Goal: Information Seeking & Learning: Learn about a topic

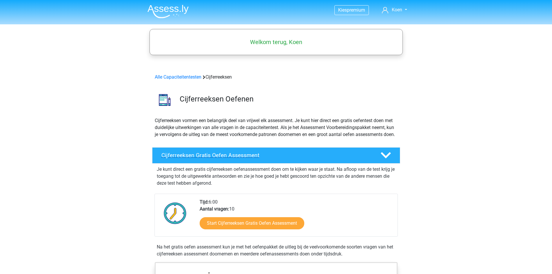
click at [217, 159] on h4 "Cijferreeksen Gratis Oefen Assessment" at bounding box center [267, 155] width 210 height 7
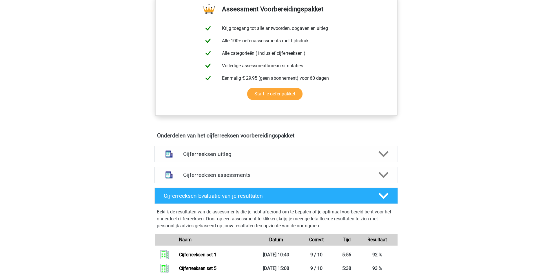
scroll to position [203, 0]
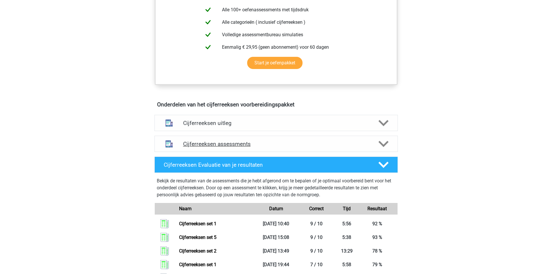
click at [221, 147] on div "Cijferreeksen assessments" at bounding box center [277, 144] width 244 height 16
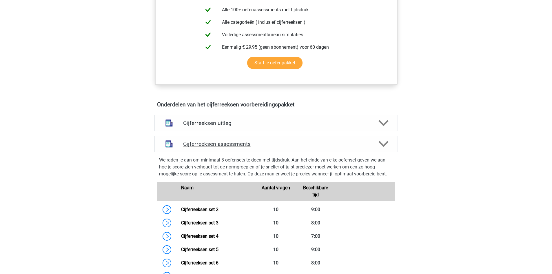
click at [205, 147] on h4 "Cijferreeksen assessments" at bounding box center [276, 144] width 186 height 7
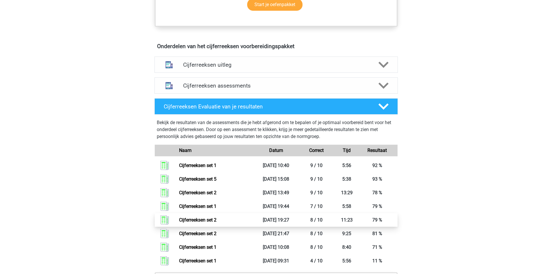
scroll to position [261, 0]
click at [379, 91] on icon at bounding box center [384, 86] width 10 height 10
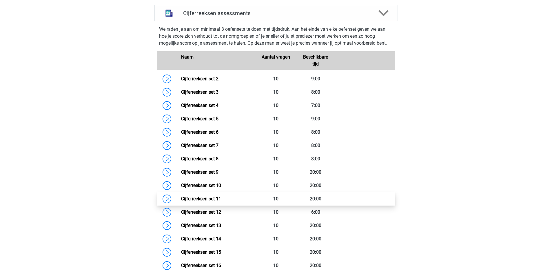
scroll to position [348, 0]
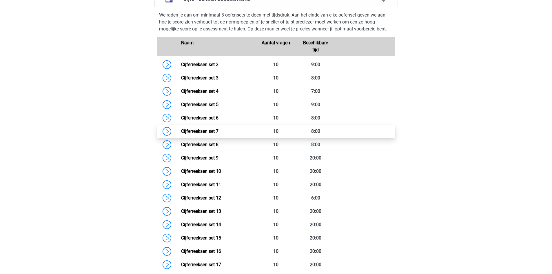
click at [201, 134] on link "Cijferreeksen set 7" at bounding box center [199, 131] width 37 height 6
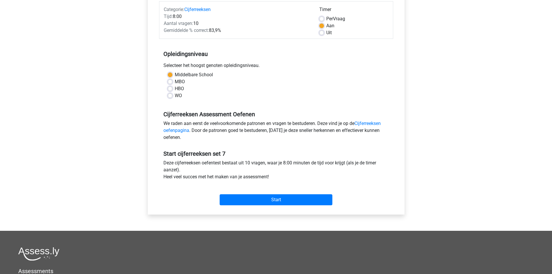
scroll to position [87, 0]
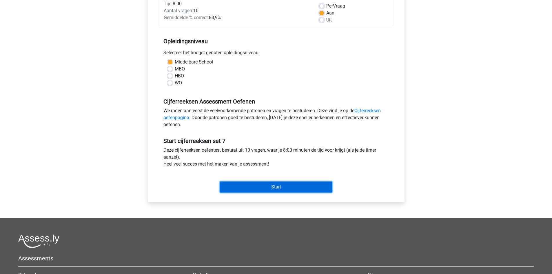
click at [280, 189] on input "Start" at bounding box center [276, 187] width 113 height 11
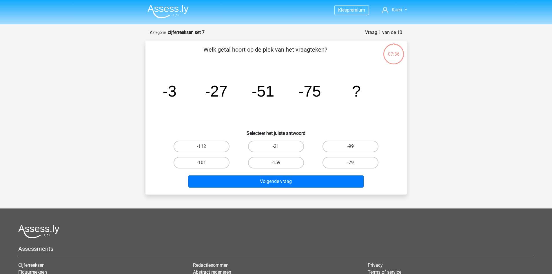
click at [349, 146] on label "-99" at bounding box center [351, 147] width 56 height 12
click at [351, 146] on input "-99" at bounding box center [353, 148] width 4 height 4
radio input "true"
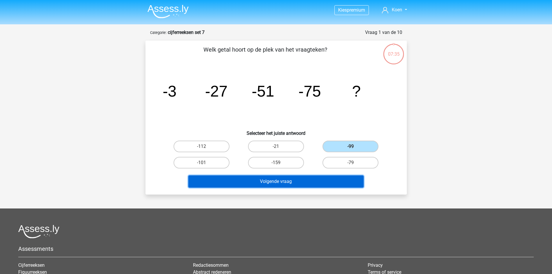
click at [298, 180] on button "Volgende vraag" at bounding box center [275, 181] width 175 height 12
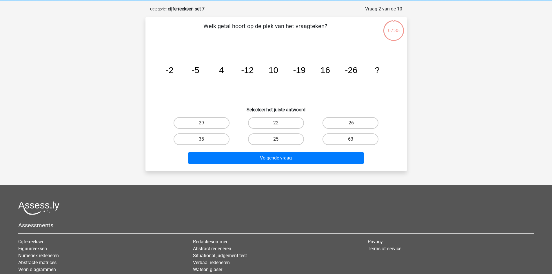
scroll to position [29, 0]
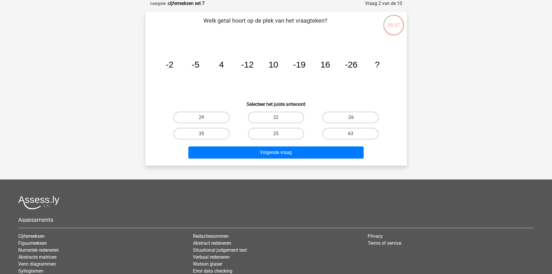
click at [278, 136] on input "25" at bounding box center [278, 136] width 4 height 4
radio input "true"
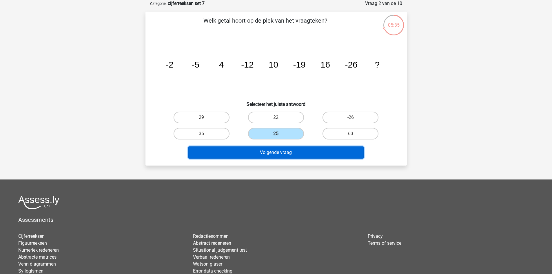
click at [274, 155] on button "Volgende vraag" at bounding box center [275, 152] width 175 height 12
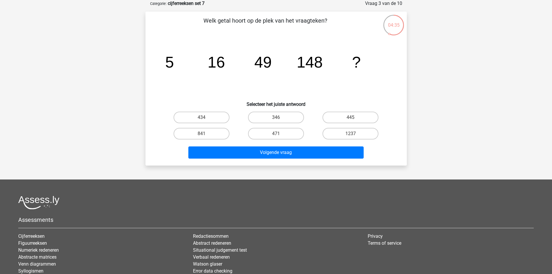
click at [353, 118] on input "445" at bounding box center [353, 119] width 4 height 4
radio input "true"
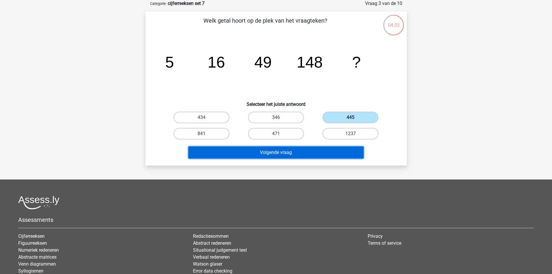
click at [270, 153] on button "Volgende vraag" at bounding box center [275, 152] width 175 height 12
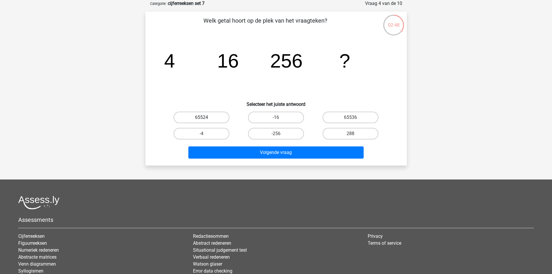
click at [206, 116] on label "65524" at bounding box center [202, 118] width 56 height 12
click at [205, 117] on input "65524" at bounding box center [204, 119] width 4 height 4
radio input "true"
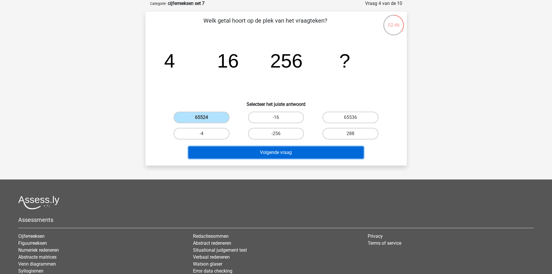
click at [257, 150] on button "Volgende vraag" at bounding box center [275, 152] width 175 height 12
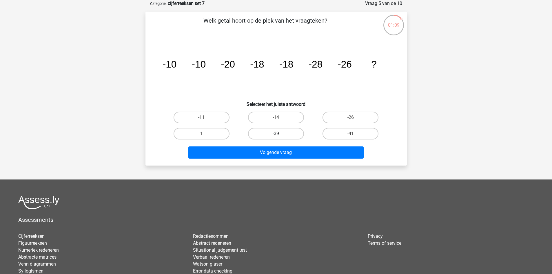
click at [281, 133] on label "-39" at bounding box center [276, 134] width 56 height 12
click at [280, 134] on input "-39" at bounding box center [278, 136] width 4 height 4
radio input "true"
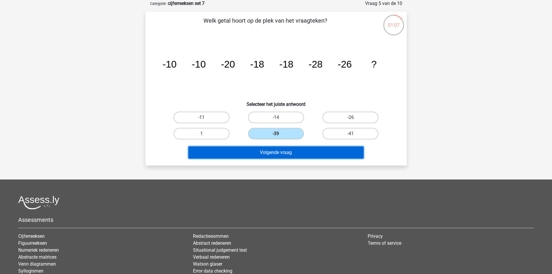
click at [286, 154] on button "Volgende vraag" at bounding box center [275, 152] width 175 height 12
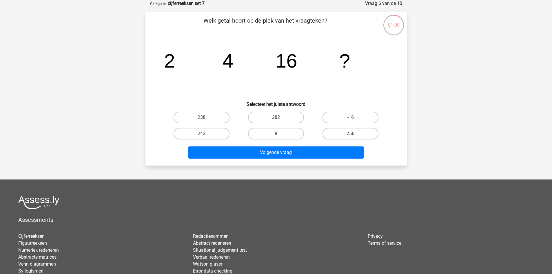
click at [237, 123] on div "256" at bounding box center [202, 118] width 70 height 12
click at [358, 138] on label "256" at bounding box center [351, 134] width 56 height 12
click at [355, 137] on input "256" at bounding box center [353, 136] width 4 height 4
radio input "true"
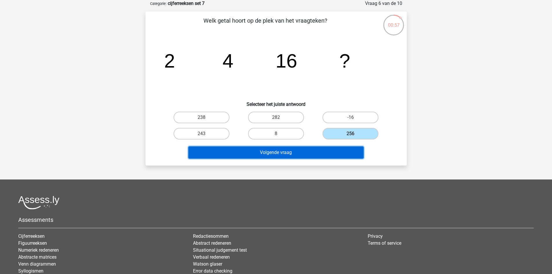
click at [282, 154] on button "Volgende vraag" at bounding box center [275, 152] width 175 height 12
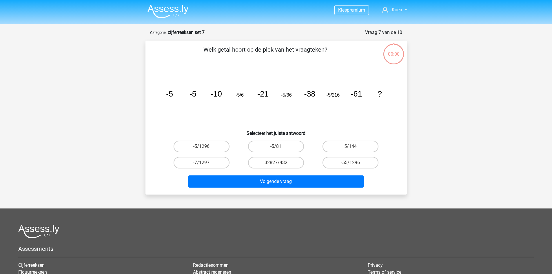
scroll to position [29, 0]
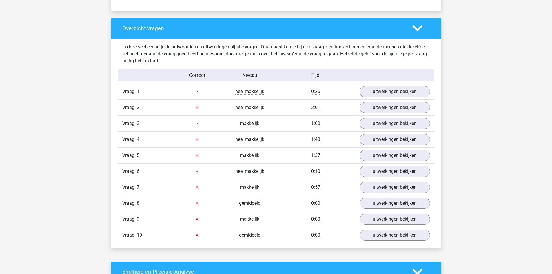
scroll to position [435, 0]
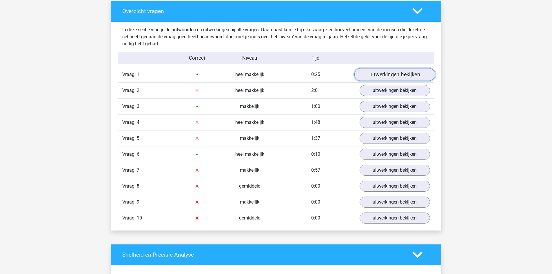
click at [381, 75] on link "uitwerkingen bekijken" at bounding box center [394, 74] width 81 height 13
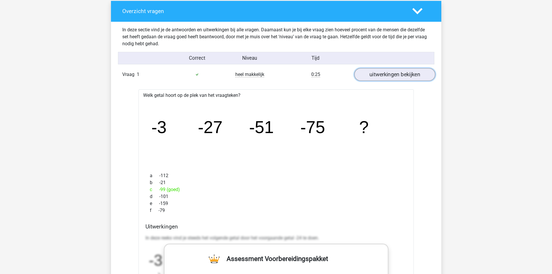
click at [401, 73] on link "uitwerkingen bekijken" at bounding box center [394, 74] width 81 height 13
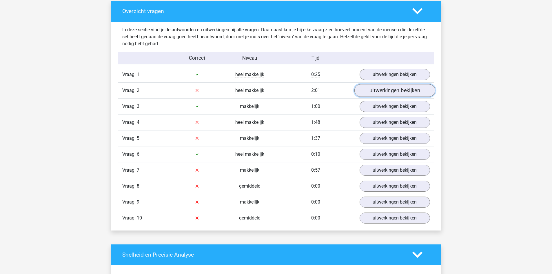
click at [393, 89] on link "uitwerkingen bekijken" at bounding box center [394, 90] width 81 height 13
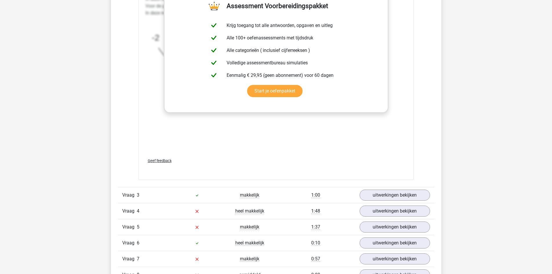
scroll to position [725, 0]
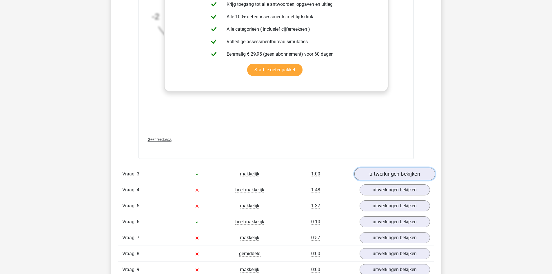
click at [384, 172] on link "uitwerkingen bekijken" at bounding box center [394, 174] width 81 height 13
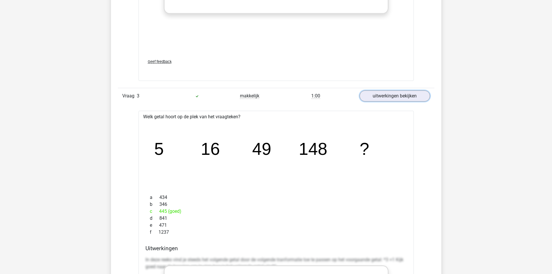
scroll to position [841, 0]
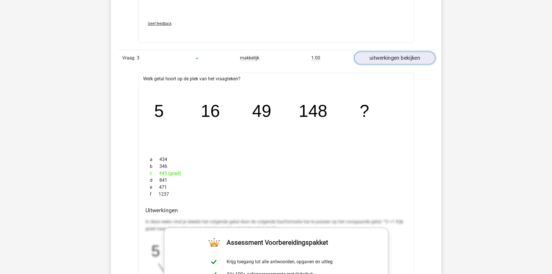
click at [394, 61] on link "uitwerkingen bekijken" at bounding box center [394, 58] width 81 height 13
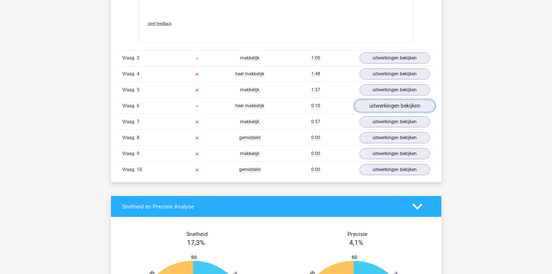
click at [384, 108] on link "uitwerkingen bekijken" at bounding box center [394, 106] width 81 height 13
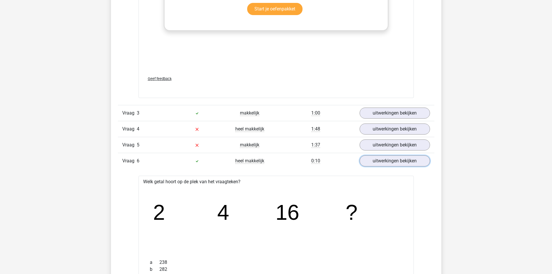
scroll to position [783, 0]
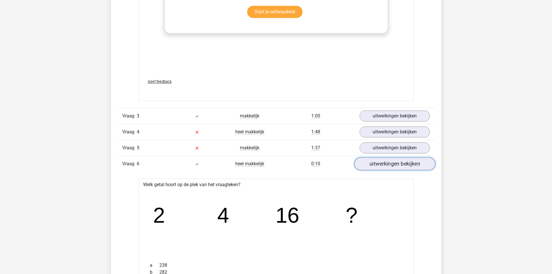
click at [396, 164] on link "uitwerkingen bekijken" at bounding box center [394, 164] width 81 height 13
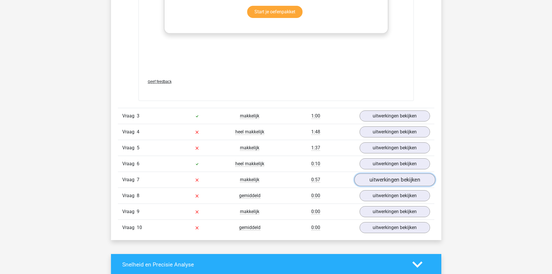
click at [393, 181] on link "uitwerkingen bekijken" at bounding box center [394, 180] width 81 height 13
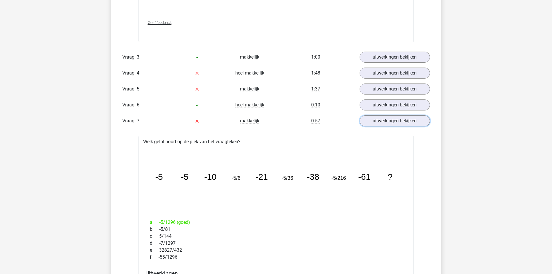
scroll to position [841, 0]
click at [387, 119] on link "uitwerkingen bekijken" at bounding box center [394, 122] width 81 height 13
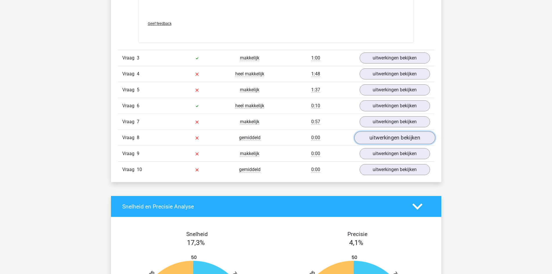
click at [368, 140] on link "uitwerkingen bekijken" at bounding box center [394, 138] width 81 height 13
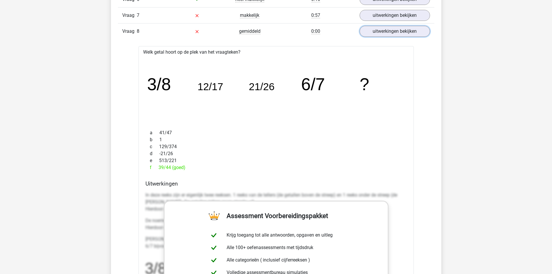
scroll to position [928, 0]
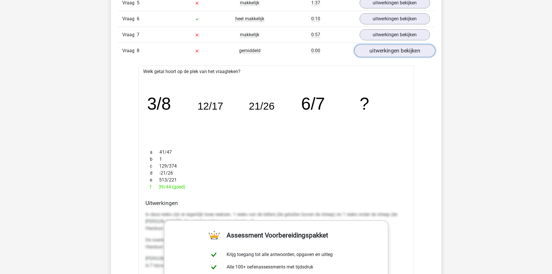
click at [385, 55] on link "uitwerkingen bekijken" at bounding box center [394, 51] width 81 height 13
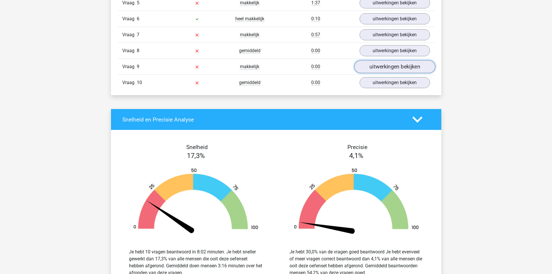
click at [382, 67] on link "uitwerkingen bekijken" at bounding box center [394, 67] width 81 height 13
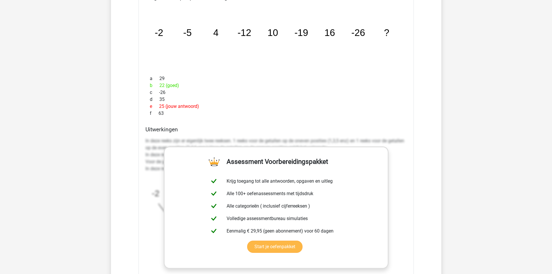
scroll to position [493, 0]
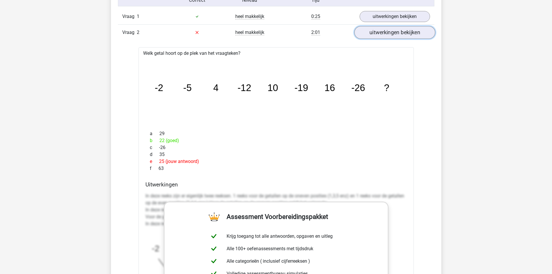
click at [392, 33] on link "uitwerkingen bekijken" at bounding box center [394, 32] width 81 height 13
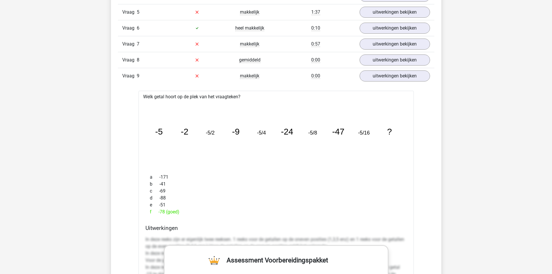
scroll to position [580, 0]
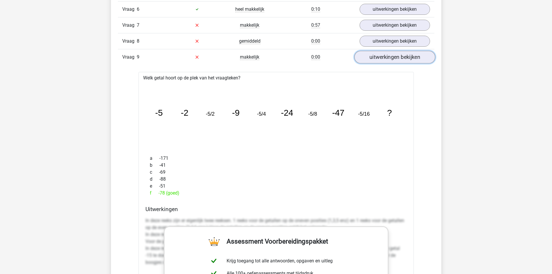
click at [385, 58] on link "uitwerkingen bekijken" at bounding box center [394, 57] width 81 height 13
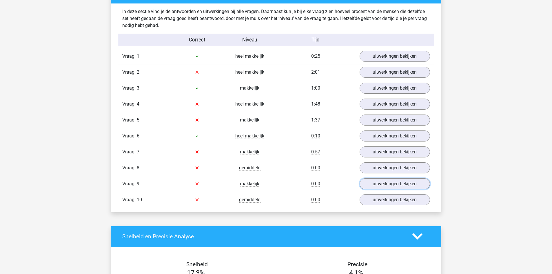
scroll to position [464, 0]
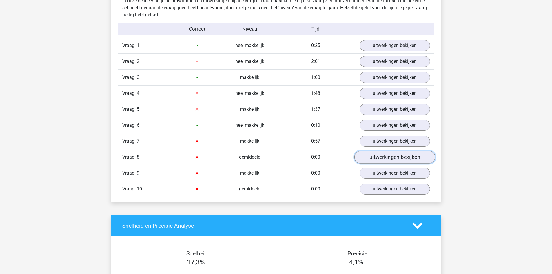
click at [394, 160] on link "uitwerkingen bekijken" at bounding box center [394, 157] width 81 height 13
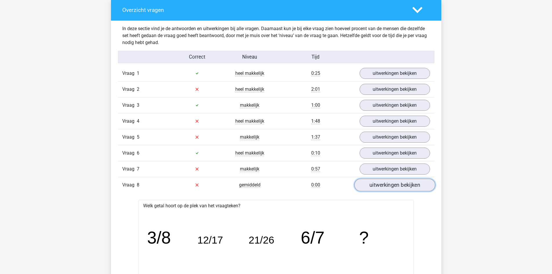
scroll to position [435, 0]
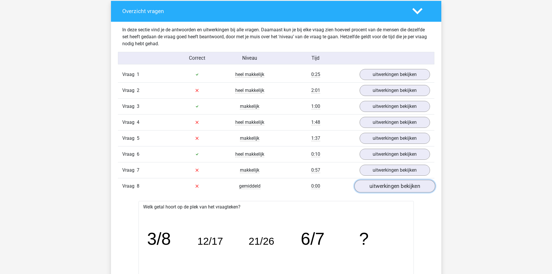
click at [381, 188] on link "uitwerkingen bekijken" at bounding box center [394, 186] width 81 height 13
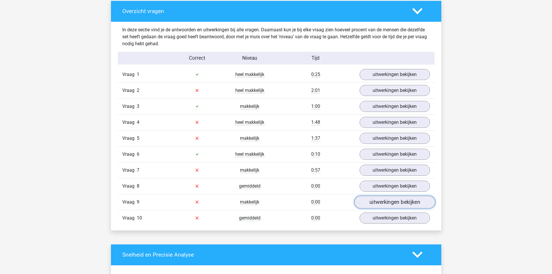
click at [384, 202] on link "uitwerkingen bekijken" at bounding box center [394, 202] width 81 height 13
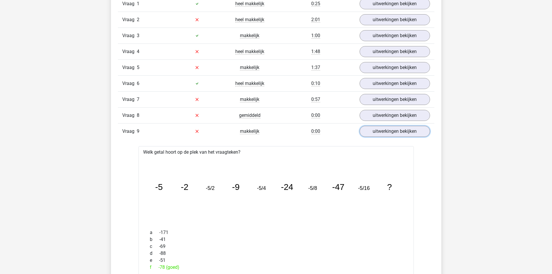
scroll to position [493, 0]
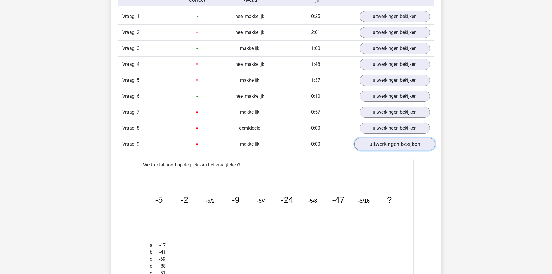
click at [394, 139] on link "uitwerkingen bekijken" at bounding box center [394, 144] width 81 height 13
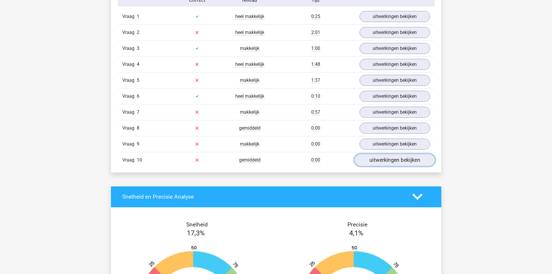
click at [389, 159] on link "uitwerkingen bekijken" at bounding box center [394, 160] width 81 height 13
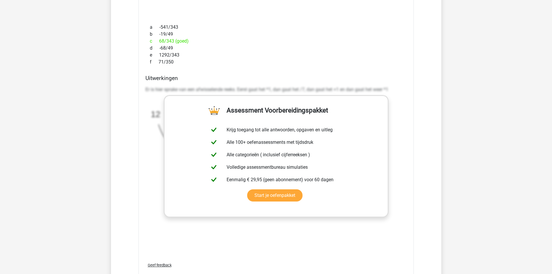
scroll to position [638, 0]
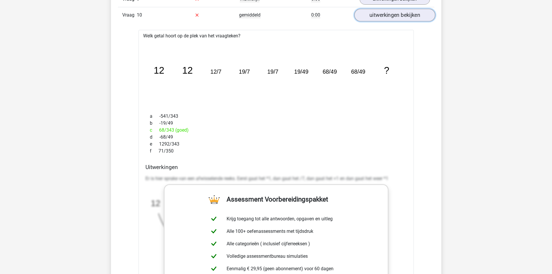
click at [377, 16] on link "uitwerkingen bekijken" at bounding box center [394, 15] width 81 height 13
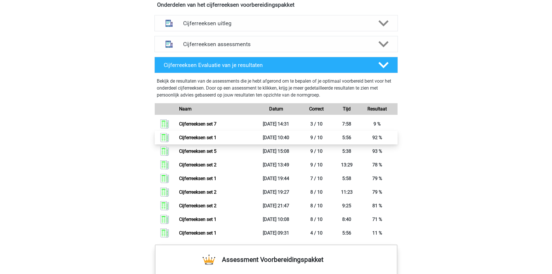
scroll to position [406, 0]
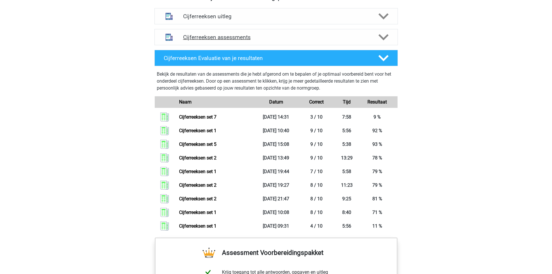
click at [192, 41] on h4 "Cijferreeksen assessments" at bounding box center [276, 37] width 186 height 7
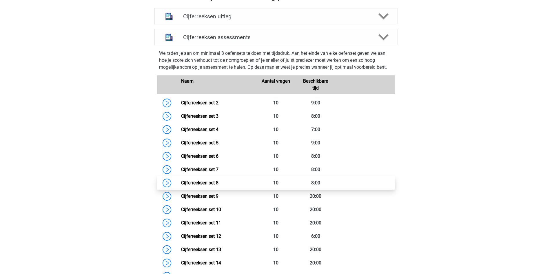
click at [214, 186] on link "Cijferreeksen set 8" at bounding box center [199, 183] width 37 height 6
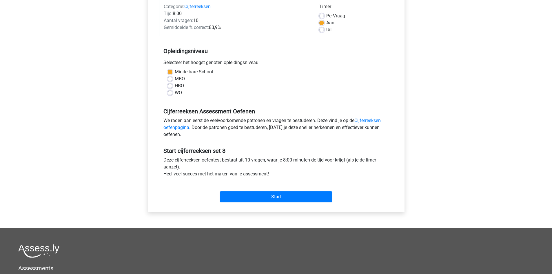
scroll to position [87, 0]
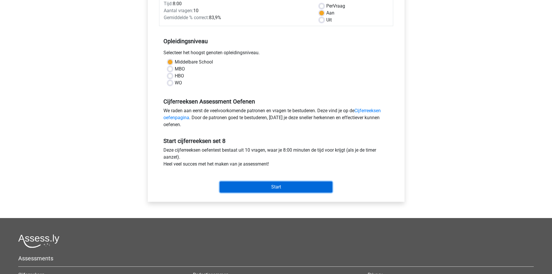
click at [275, 190] on input "Start" at bounding box center [276, 187] width 113 height 11
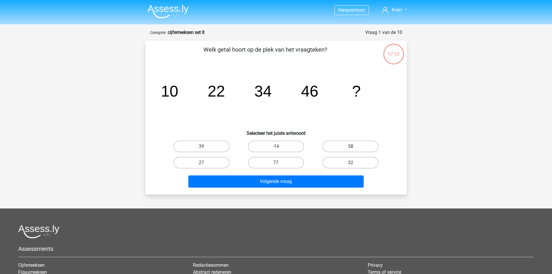
click at [358, 145] on label "58" at bounding box center [351, 147] width 56 height 12
click at [355, 146] on input "58" at bounding box center [353, 148] width 4 height 4
radio input "true"
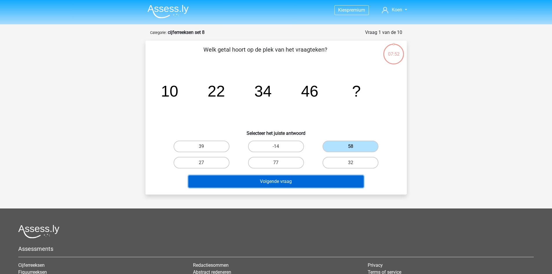
click at [289, 184] on button "Volgende vraag" at bounding box center [275, 181] width 175 height 12
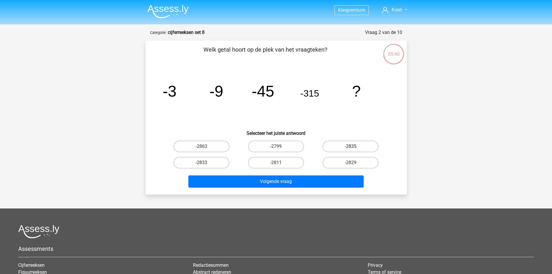
click at [347, 147] on label "-2835" at bounding box center [351, 147] width 56 height 12
click at [351, 147] on input "-2835" at bounding box center [353, 148] width 4 height 4
radio input "true"
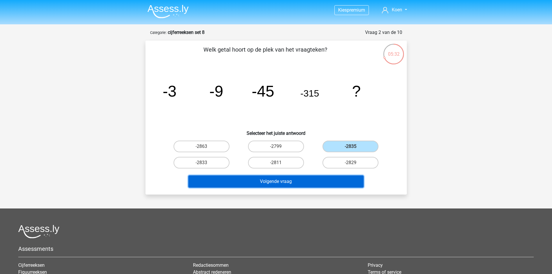
click at [270, 180] on button "Volgende vraag" at bounding box center [275, 181] width 175 height 12
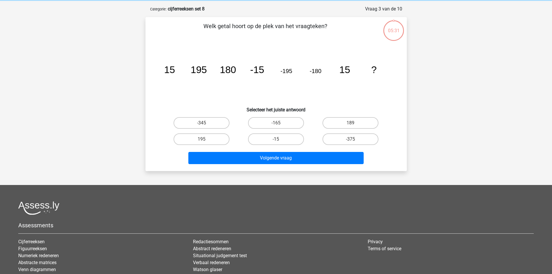
scroll to position [29, 0]
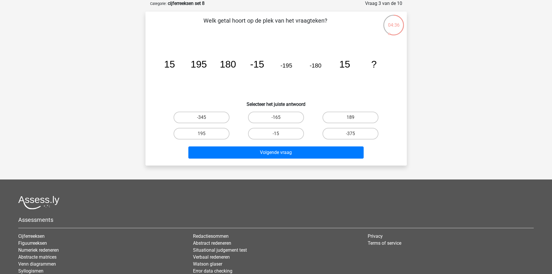
click at [204, 117] on input "-345" at bounding box center [204, 119] width 4 height 4
radio input "true"
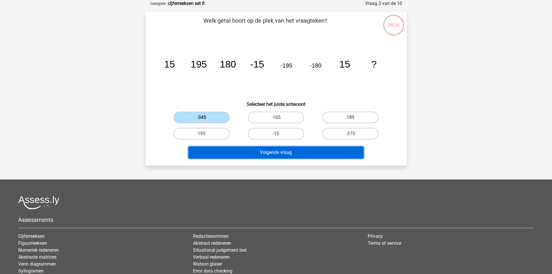
click at [258, 153] on button "Volgende vraag" at bounding box center [275, 152] width 175 height 12
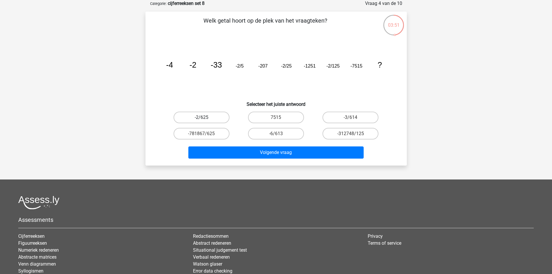
click at [194, 116] on label "-2/625" at bounding box center [202, 118] width 56 height 12
click at [202, 117] on input "-2/625" at bounding box center [204, 119] width 4 height 4
radio input "true"
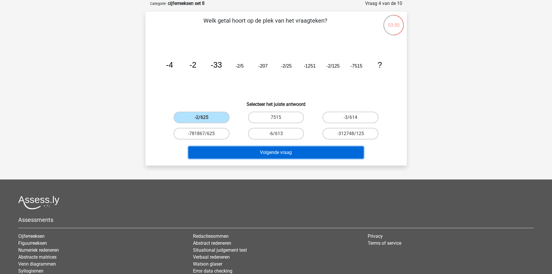
click at [232, 150] on button "Volgende vraag" at bounding box center [275, 152] width 175 height 12
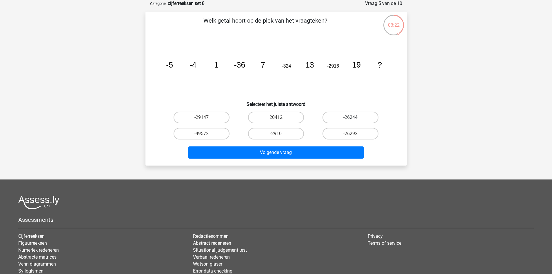
drag, startPoint x: 346, startPoint y: 117, endPoint x: 335, endPoint y: 121, distance: 12.4
click at [345, 117] on label "-26244" at bounding box center [351, 118] width 56 height 12
click at [351, 117] on input "-26244" at bounding box center [353, 119] width 4 height 4
radio input "true"
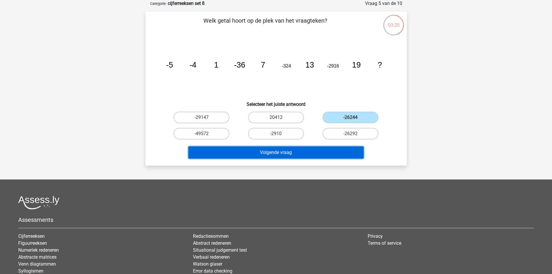
click at [283, 151] on button "Volgende vraag" at bounding box center [275, 152] width 175 height 12
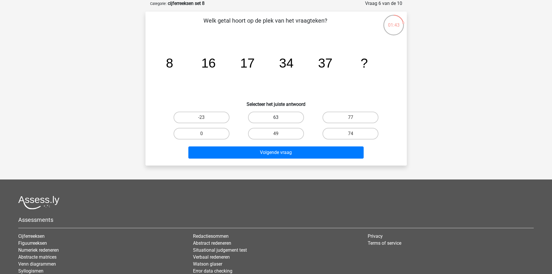
click at [279, 117] on label "63" at bounding box center [276, 118] width 56 height 12
click at [279, 117] on input "63" at bounding box center [278, 119] width 4 height 4
radio input "true"
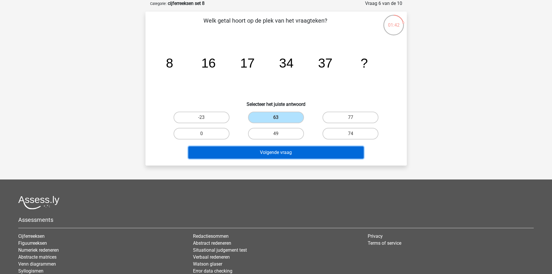
click at [284, 154] on button "Volgende vraag" at bounding box center [275, 152] width 175 height 12
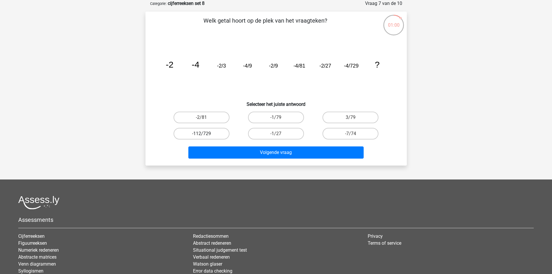
click at [200, 132] on label "-112/729" at bounding box center [202, 134] width 56 height 12
click at [202, 134] on input "-112/729" at bounding box center [204, 136] width 4 height 4
radio input "true"
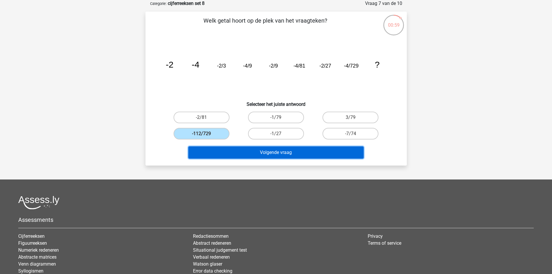
click at [253, 148] on button "Volgende vraag" at bounding box center [275, 152] width 175 height 12
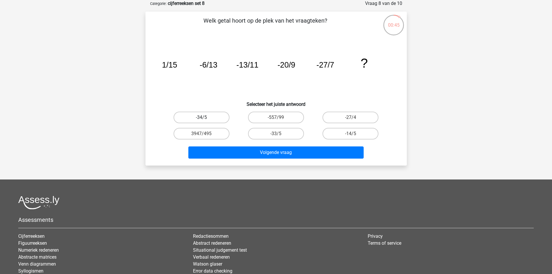
click at [199, 117] on label "-34/5" at bounding box center [202, 118] width 56 height 12
click at [202, 117] on input "-34/5" at bounding box center [204, 119] width 4 height 4
radio input "true"
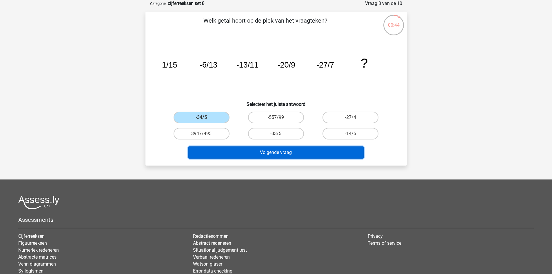
click at [225, 146] on button "Volgende vraag" at bounding box center [275, 152] width 175 height 12
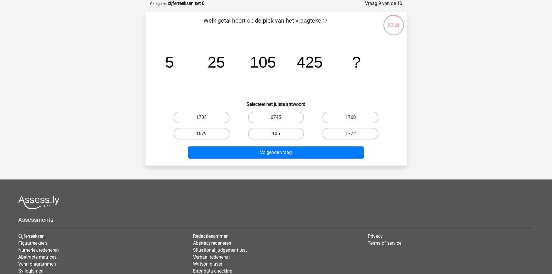
click at [275, 132] on label "105" at bounding box center [276, 134] width 56 height 12
click at [276, 134] on input "105" at bounding box center [278, 136] width 4 height 4
radio input "true"
click at [275, 117] on label "6745" at bounding box center [276, 118] width 56 height 12
click at [276, 117] on input "6745" at bounding box center [278, 119] width 4 height 4
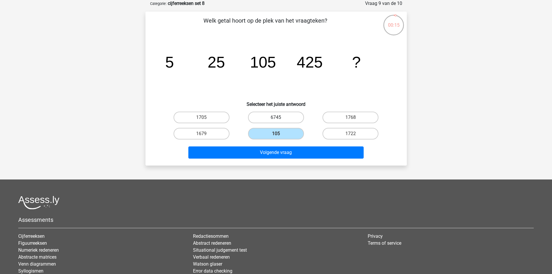
radio input "true"
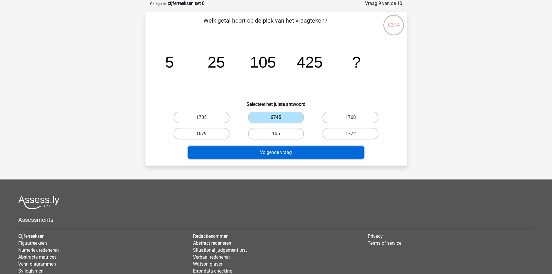
click at [271, 151] on button "Volgende vraag" at bounding box center [275, 152] width 175 height 12
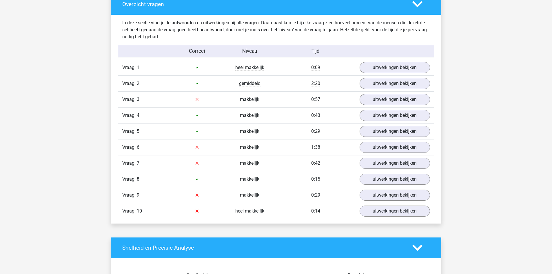
scroll to position [464, 0]
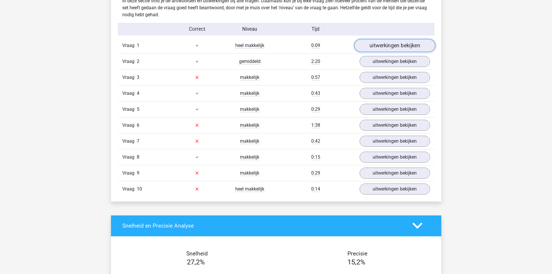
click at [385, 48] on link "uitwerkingen bekijken" at bounding box center [394, 45] width 81 height 13
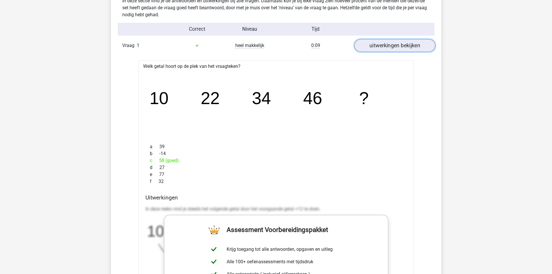
click at [392, 47] on link "uitwerkingen bekijken" at bounding box center [394, 45] width 81 height 13
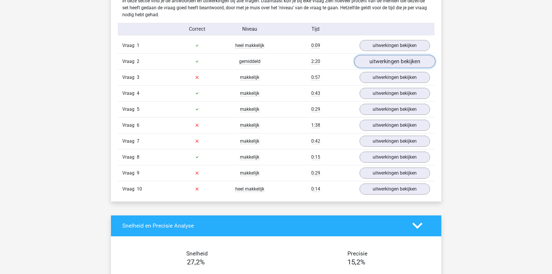
click at [391, 60] on link "uitwerkingen bekijken" at bounding box center [394, 61] width 81 height 13
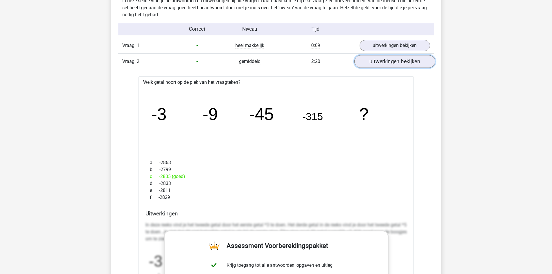
click at [381, 61] on link "uitwerkingen bekijken" at bounding box center [394, 61] width 81 height 13
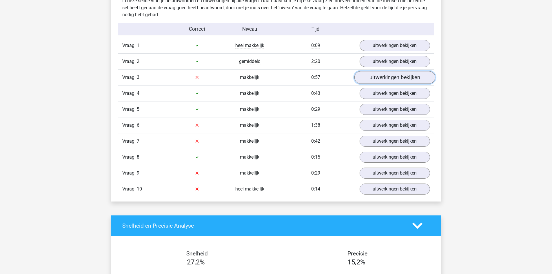
click at [385, 78] on link "uitwerkingen bekijken" at bounding box center [394, 77] width 81 height 13
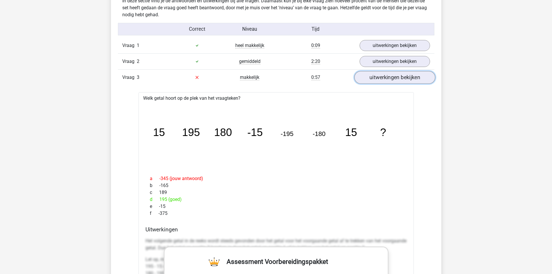
click at [382, 79] on link "uitwerkingen bekijken" at bounding box center [394, 77] width 81 height 13
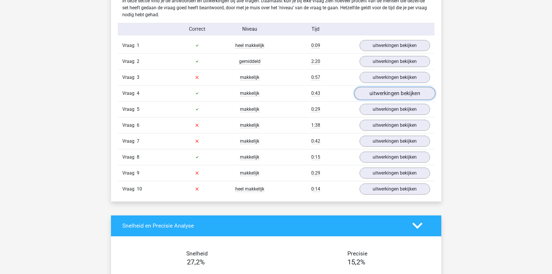
click at [379, 96] on link "uitwerkingen bekijken" at bounding box center [394, 93] width 81 height 13
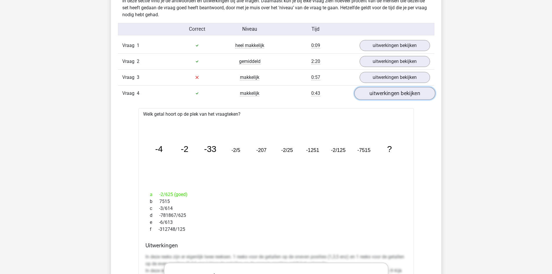
click at [379, 96] on link "uitwerkingen bekijken" at bounding box center [394, 93] width 81 height 13
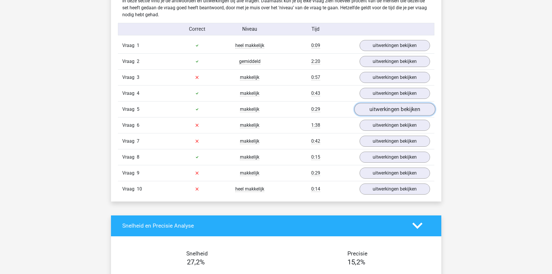
click at [378, 109] on link "uitwerkingen bekijken" at bounding box center [394, 109] width 81 height 13
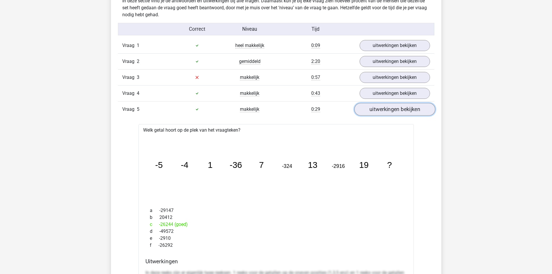
click at [385, 113] on link "uitwerkingen bekijken" at bounding box center [394, 109] width 81 height 13
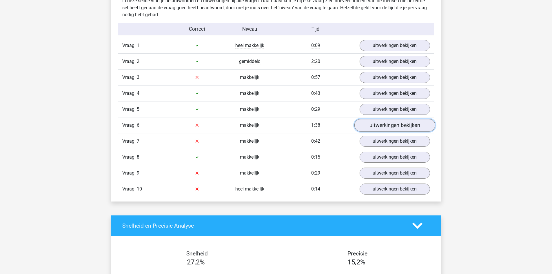
click at [379, 124] on link "uitwerkingen bekijken" at bounding box center [394, 125] width 81 height 13
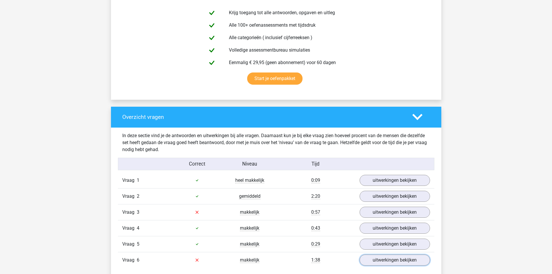
scroll to position [377, 0]
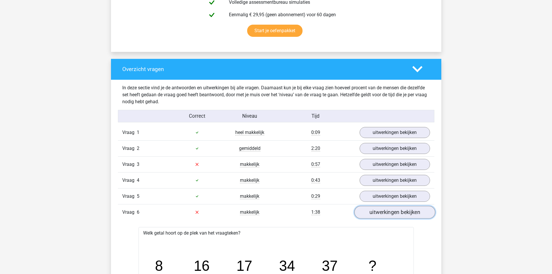
click at [389, 214] on link "uitwerkingen bekijken" at bounding box center [394, 212] width 81 height 13
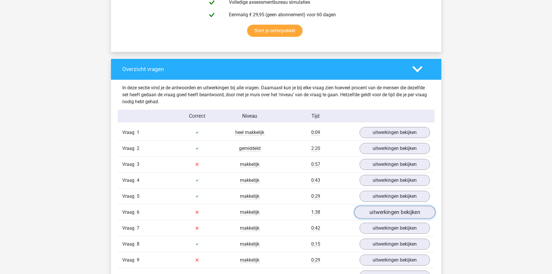
click at [389, 214] on link "uitwerkingen bekijken" at bounding box center [394, 212] width 81 height 13
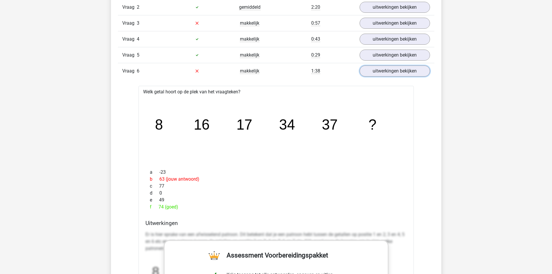
scroll to position [522, 0]
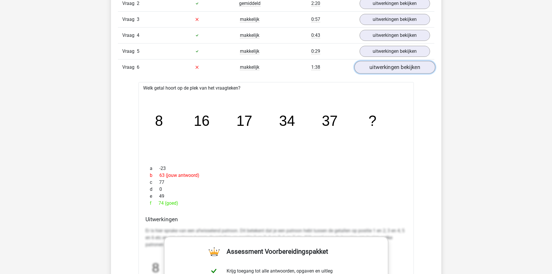
click at [381, 68] on link "uitwerkingen bekijken" at bounding box center [394, 67] width 81 height 13
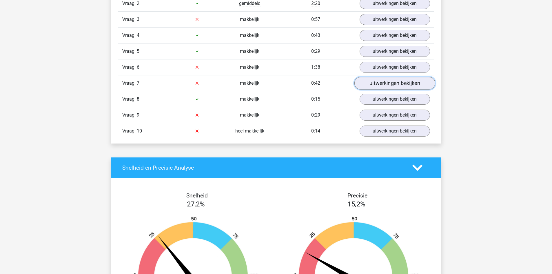
click at [386, 85] on link "uitwerkingen bekijken" at bounding box center [394, 83] width 81 height 13
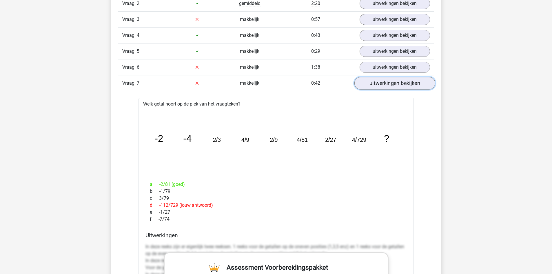
click at [394, 85] on link "uitwerkingen bekijken" at bounding box center [394, 83] width 81 height 13
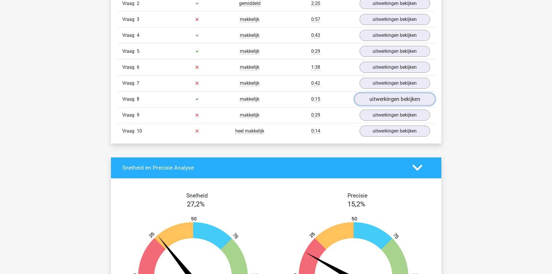
click at [367, 102] on link "uitwerkingen bekijken" at bounding box center [394, 99] width 81 height 13
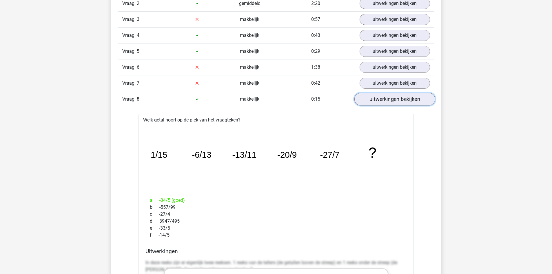
click at [374, 101] on link "uitwerkingen bekijken" at bounding box center [394, 99] width 81 height 13
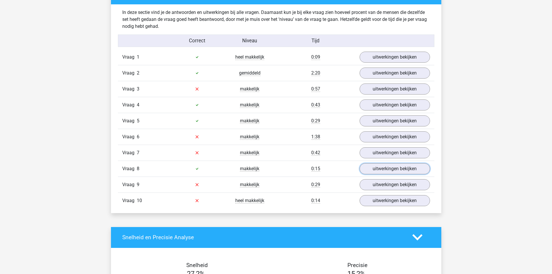
scroll to position [435, 0]
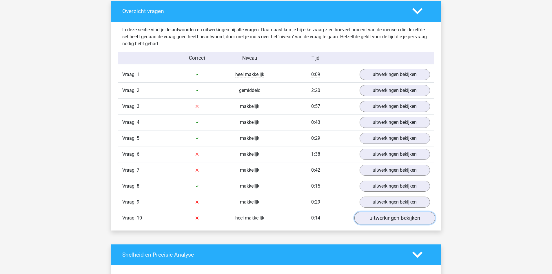
click at [390, 220] on link "uitwerkingen bekijken" at bounding box center [394, 218] width 81 height 13
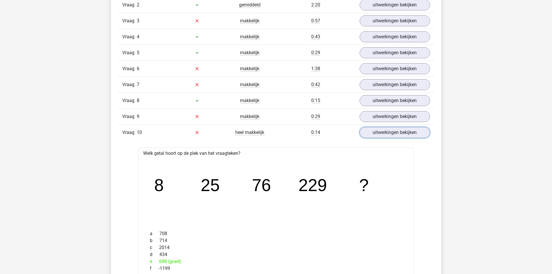
scroll to position [522, 0]
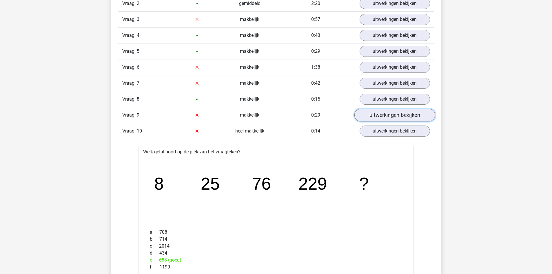
click at [393, 112] on link "uitwerkingen bekijken" at bounding box center [394, 115] width 81 height 13
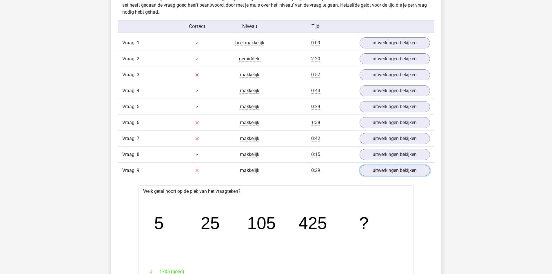
scroll to position [464, 0]
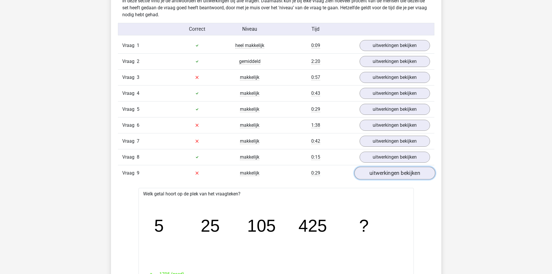
click at [389, 173] on link "uitwerkingen bekijken" at bounding box center [394, 173] width 81 height 13
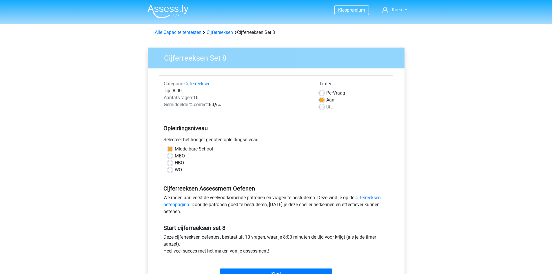
scroll to position [87, 0]
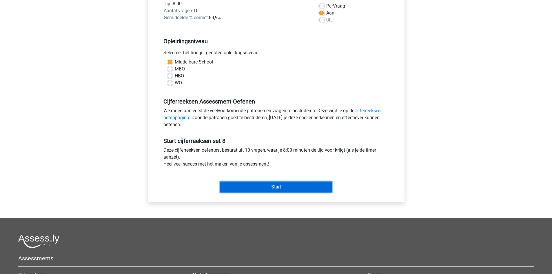
click at [249, 183] on input "Start" at bounding box center [276, 187] width 113 height 11
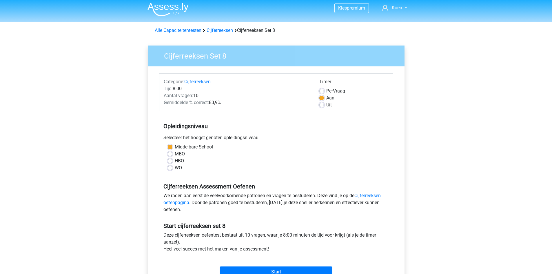
scroll to position [0, 0]
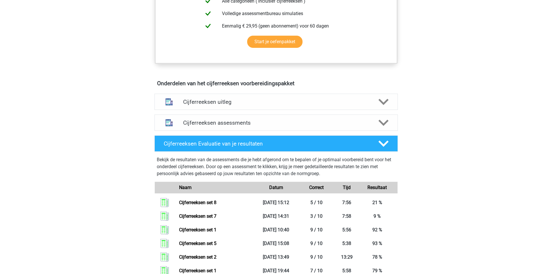
scroll to position [261, 0]
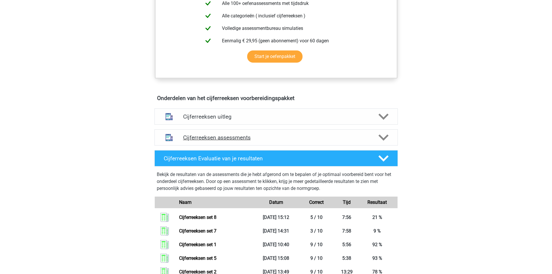
click at [215, 141] on h4 "Cijferreeksen assessments" at bounding box center [276, 137] width 186 height 7
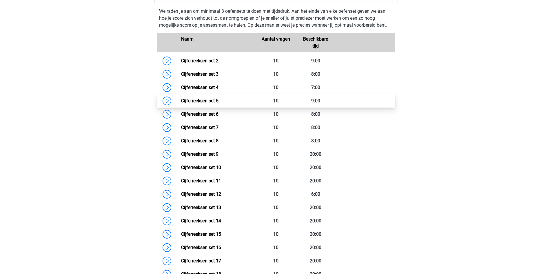
scroll to position [406, 0]
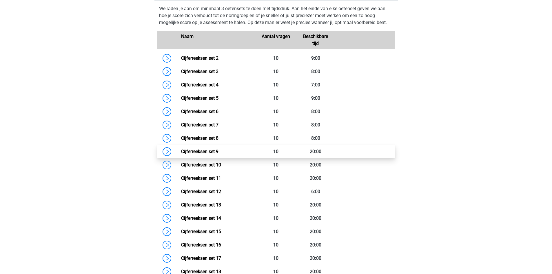
click at [194, 154] on link "Cijferreeksen set 9" at bounding box center [199, 152] width 37 height 6
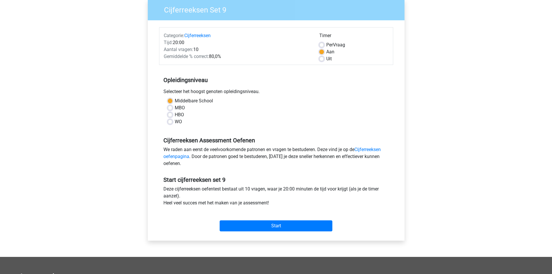
scroll to position [58, 0]
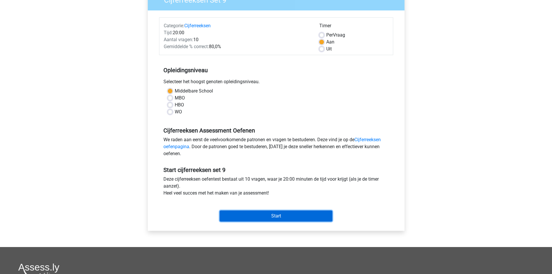
click at [270, 217] on input "Start" at bounding box center [276, 216] width 113 height 11
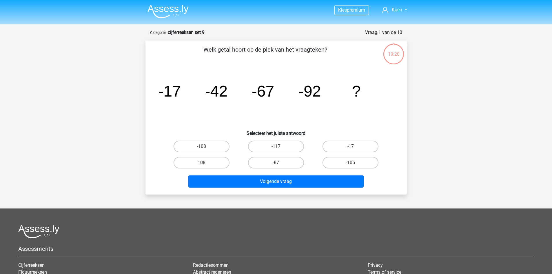
click at [269, 146] on label "-117" at bounding box center [276, 147] width 56 height 12
click at [276, 146] on input "-117" at bounding box center [278, 148] width 4 height 4
radio input "true"
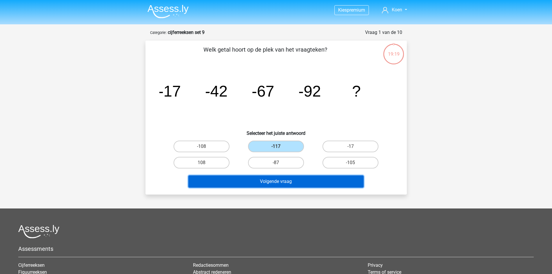
click at [270, 184] on button "Volgende vraag" at bounding box center [275, 181] width 175 height 12
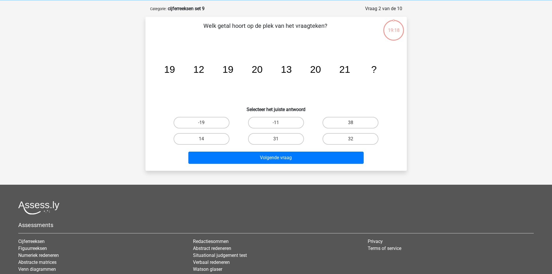
scroll to position [29, 0]
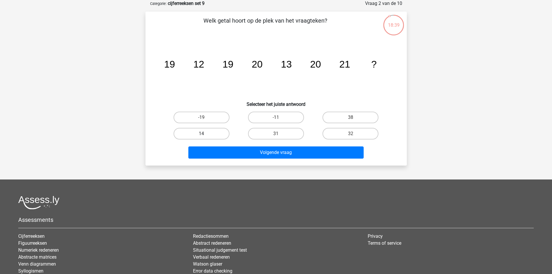
click at [201, 132] on label "14" at bounding box center [202, 134] width 56 height 12
click at [202, 134] on input "14" at bounding box center [204, 136] width 4 height 4
radio input "true"
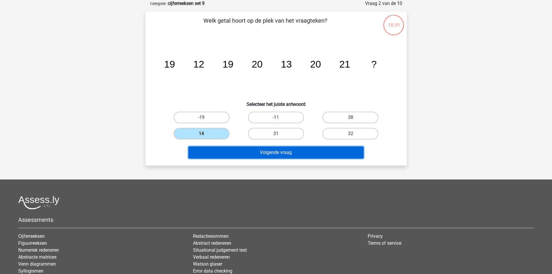
click at [224, 150] on button "Volgende vraag" at bounding box center [275, 152] width 175 height 12
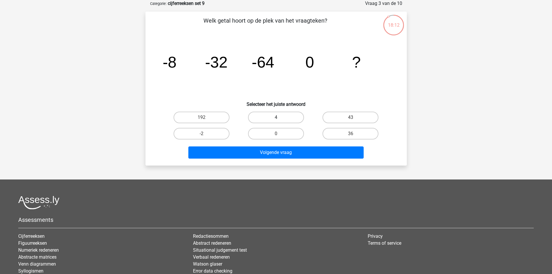
click at [272, 119] on label "4" at bounding box center [276, 118] width 56 height 12
click at [276, 119] on input "4" at bounding box center [278, 119] width 4 height 4
radio input "true"
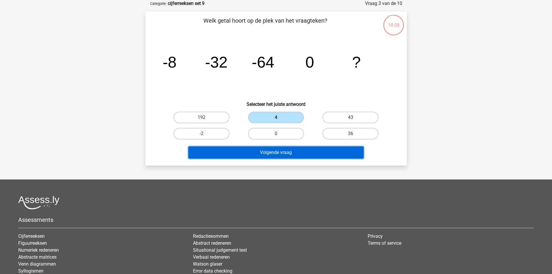
click at [285, 151] on button "Volgende vraag" at bounding box center [275, 152] width 175 height 12
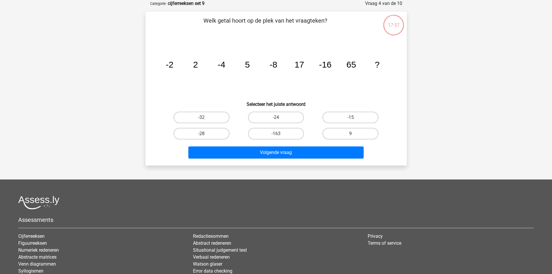
click at [202, 119] on input "-32" at bounding box center [204, 119] width 4 height 4
radio input "true"
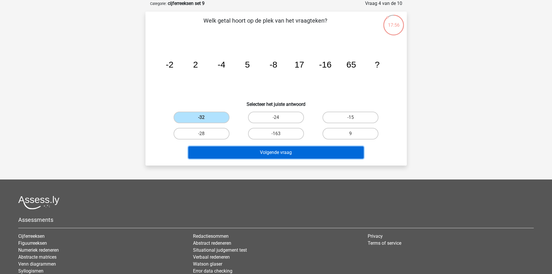
click at [281, 153] on button "Volgende vraag" at bounding box center [275, 152] width 175 height 12
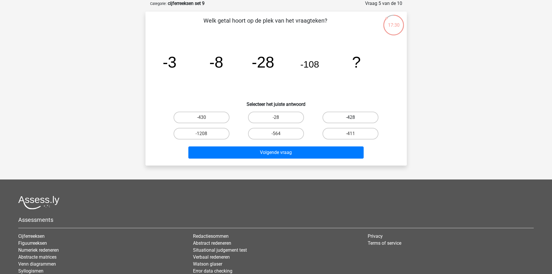
click at [344, 116] on label "-428" at bounding box center [351, 118] width 56 height 12
click at [351, 117] on input "-428" at bounding box center [353, 119] width 4 height 4
radio input "true"
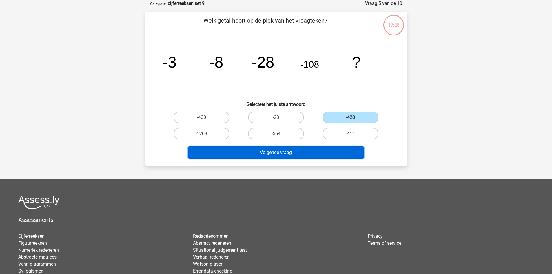
click at [277, 154] on button "Volgende vraag" at bounding box center [275, 152] width 175 height 12
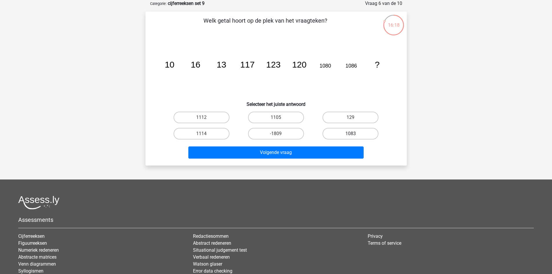
click at [354, 130] on label "1083" at bounding box center [351, 134] width 56 height 12
click at [354, 134] on input "1083" at bounding box center [353, 136] width 4 height 4
radio input "true"
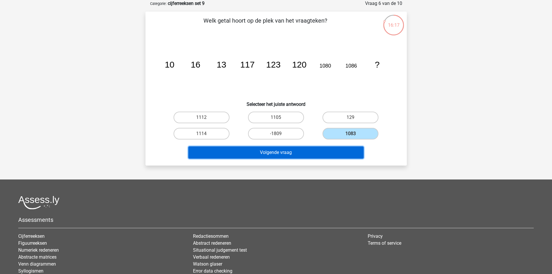
click at [272, 148] on button "Volgende vraag" at bounding box center [275, 152] width 175 height 12
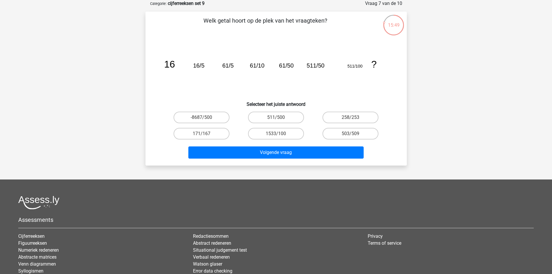
click at [280, 134] on input "1533/100" at bounding box center [278, 136] width 4 height 4
radio input "true"
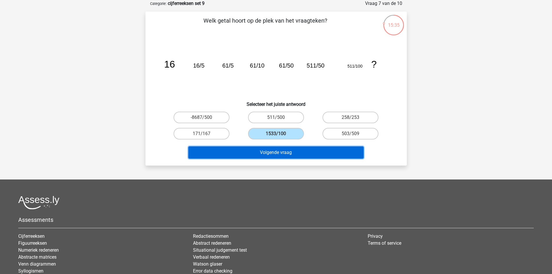
click at [279, 153] on button "Volgende vraag" at bounding box center [275, 152] width 175 height 12
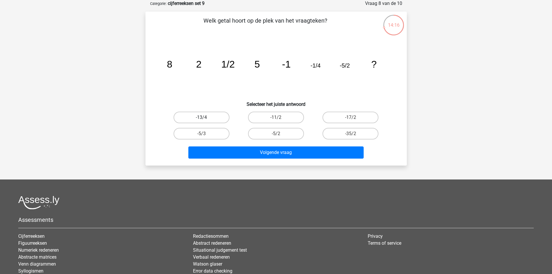
click at [197, 116] on label "-13/4" at bounding box center [202, 118] width 56 height 12
click at [202, 117] on input "-13/4" at bounding box center [204, 119] width 4 height 4
radio input "true"
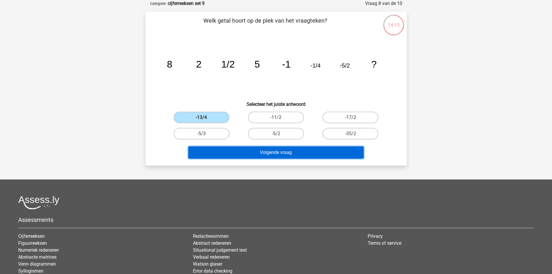
click at [247, 148] on button "Volgende vraag" at bounding box center [275, 152] width 175 height 12
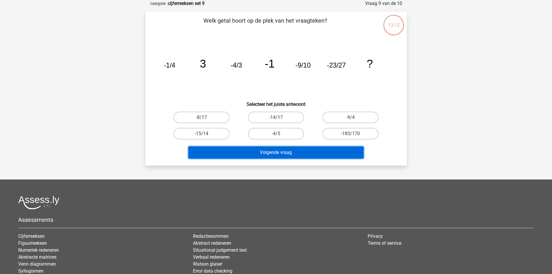
click at [260, 153] on button "Volgende vraag" at bounding box center [275, 152] width 175 height 12
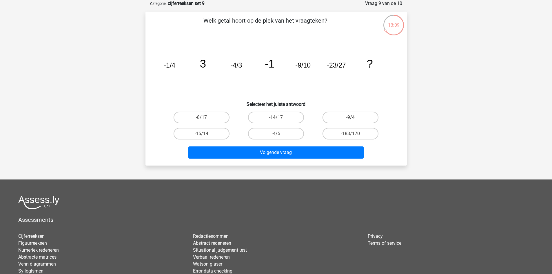
click at [85, 67] on div "Kies premium Koen koenhespeel@skynet.be" at bounding box center [276, 152] width 552 height 362
click at [350, 134] on label "-183/170" at bounding box center [351, 134] width 56 height 12
click at [351, 134] on input "-183/170" at bounding box center [353, 136] width 4 height 4
radio input "true"
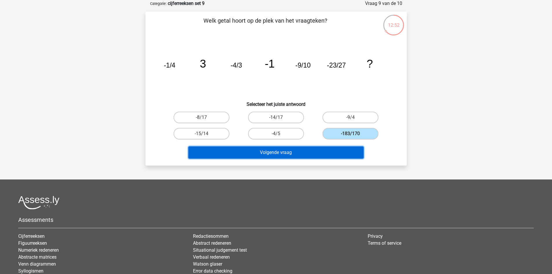
click at [258, 152] on button "Volgende vraag" at bounding box center [275, 152] width 175 height 12
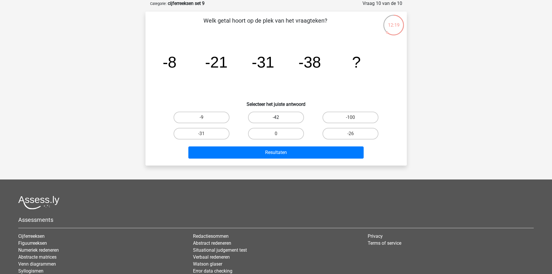
click at [278, 115] on label "-42" at bounding box center [276, 118] width 56 height 12
click at [278, 117] on input "-42" at bounding box center [278, 119] width 4 height 4
radio input "true"
click at [254, 146] on div "Resultaten" at bounding box center [276, 151] width 243 height 19
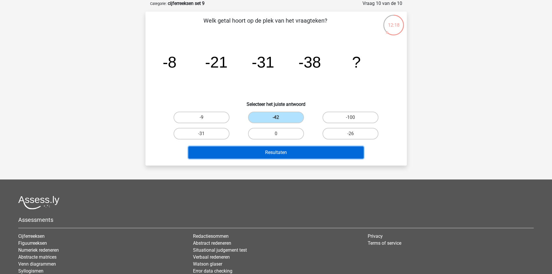
click at [254, 149] on button "Resultaten" at bounding box center [275, 152] width 175 height 12
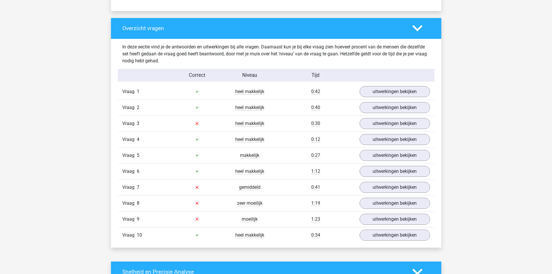
scroll to position [435, 0]
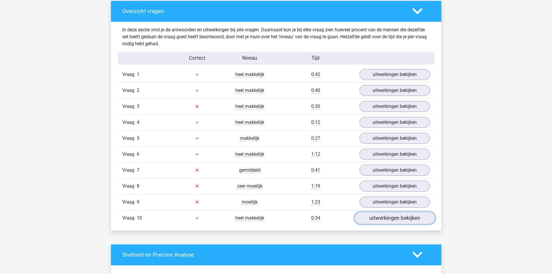
click at [377, 220] on link "uitwerkingen bekijken" at bounding box center [394, 218] width 81 height 13
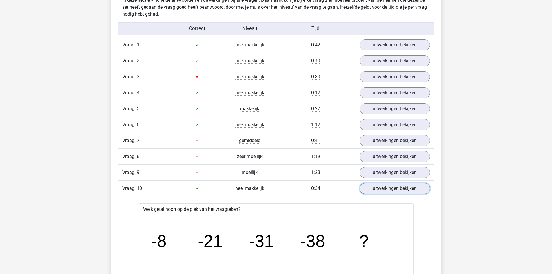
scroll to position [464, 0]
click at [376, 177] on link "uitwerkingen bekijken" at bounding box center [394, 173] width 81 height 13
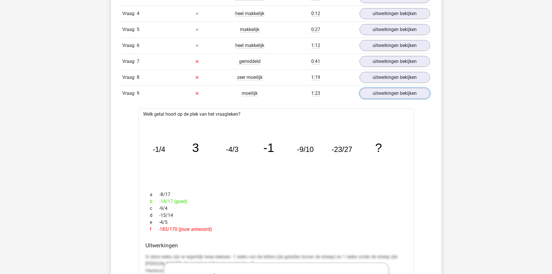
scroll to position [551, 0]
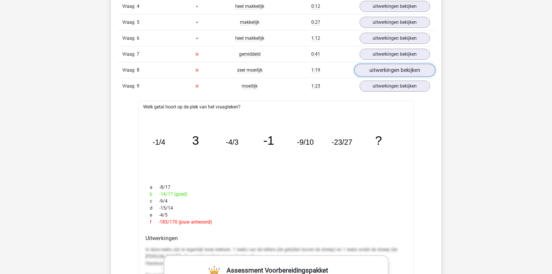
click at [388, 70] on link "uitwerkingen bekijken" at bounding box center [394, 70] width 81 height 13
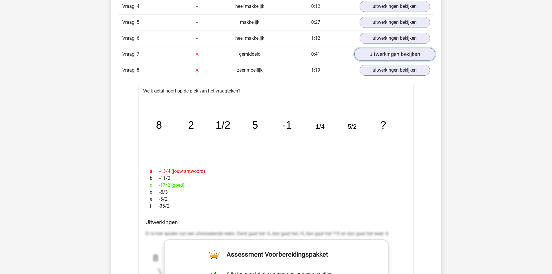
click at [381, 52] on link "uitwerkingen bekijken" at bounding box center [394, 54] width 81 height 13
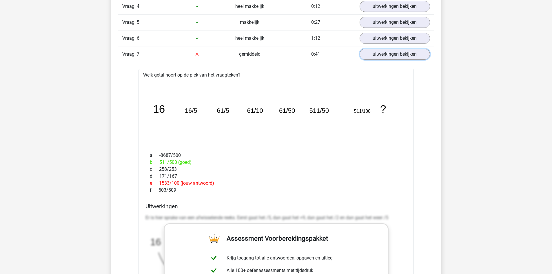
scroll to position [522, 0]
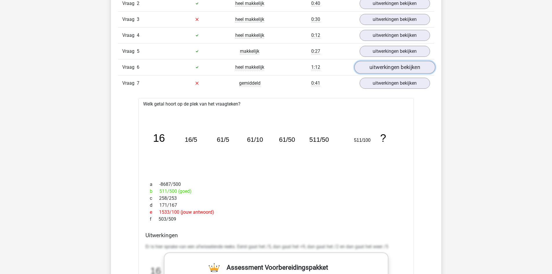
click at [379, 64] on link "uitwerkingen bekijken" at bounding box center [394, 67] width 81 height 13
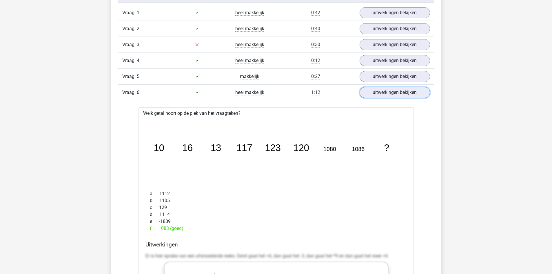
scroll to position [464, 0]
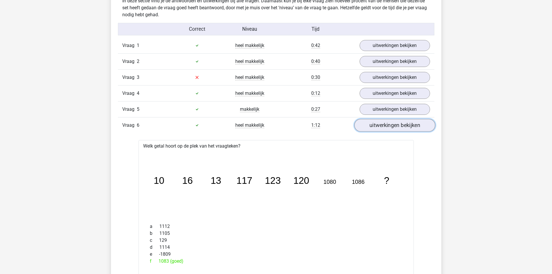
click at [391, 125] on link "uitwerkingen bekijken" at bounding box center [394, 125] width 81 height 13
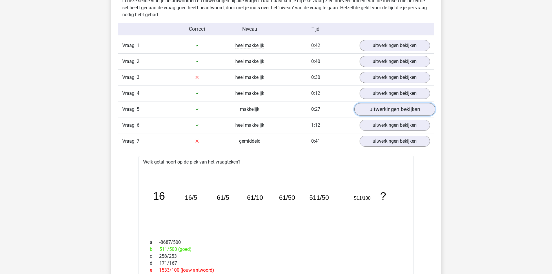
click at [398, 108] on link "uitwerkingen bekijken" at bounding box center [394, 109] width 81 height 13
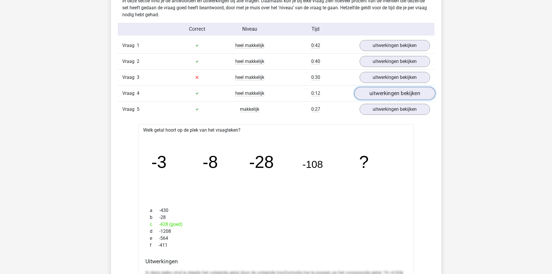
click at [390, 92] on link "uitwerkingen bekijken" at bounding box center [394, 93] width 81 height 13
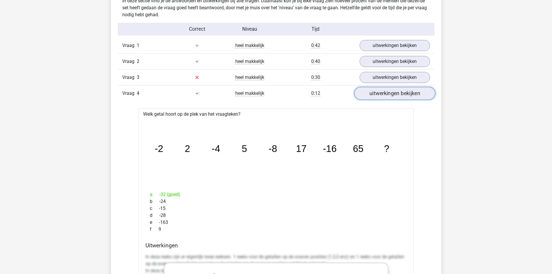
click at [385, 93] on link "uitwerkingen bekijken" at bounding box center [394, 93] width 81 height 13
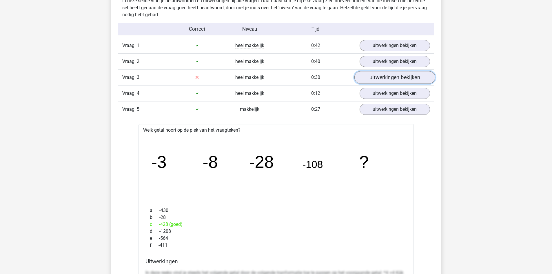
click at [376, 77] on link "uitwerkingen bekijken" at bounding box center [394, 77] width 81 height 13
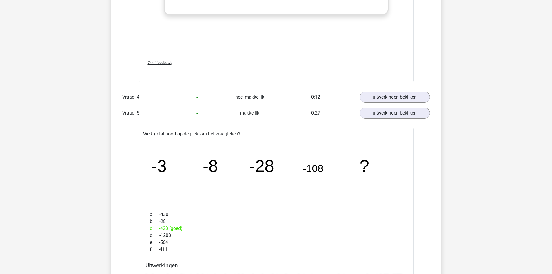
scroll to position [841, 0]
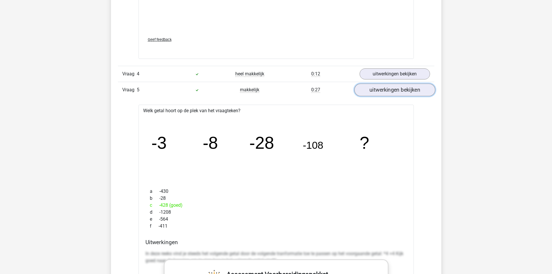
click at [373, 90] on link "uitwerkingen bekijken" at bounding box center [394, 90] width 81 height 13
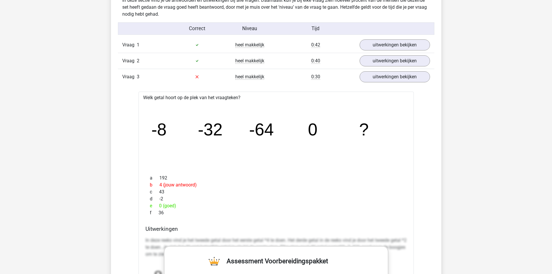
scroll to position [464, 0]
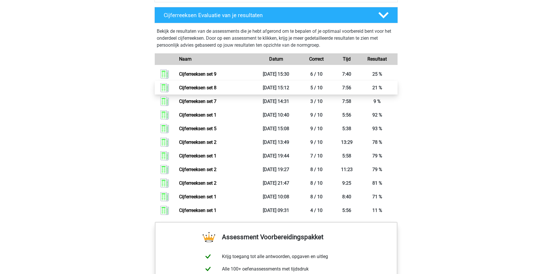
scroll to position [464, 0]
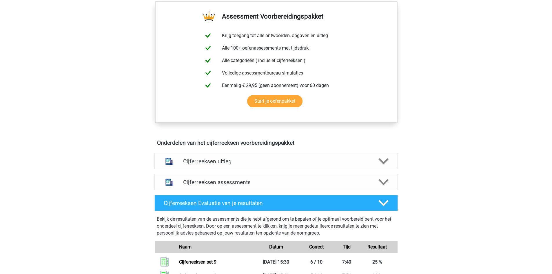
scroll to position [290, 0]
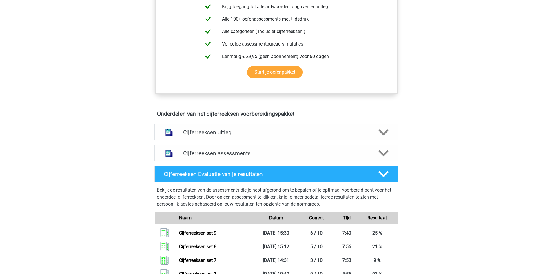
click at [204, 136] on h4 "Cijferreeksen uitleg" at bounding box center [276, 132] width 186 height 7
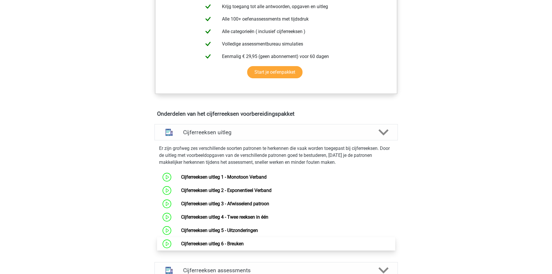
click at [202, 246] on link "Cijferreeksen uitleg 6 - Breuken" at bounding box center [212, 244] width 63 height 6
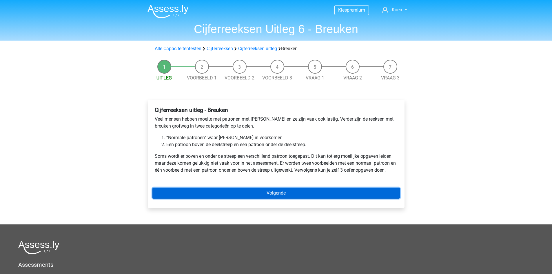
click at [272, 194] on link "Volgende" at bounding box center [277, 193] width 248 height 11
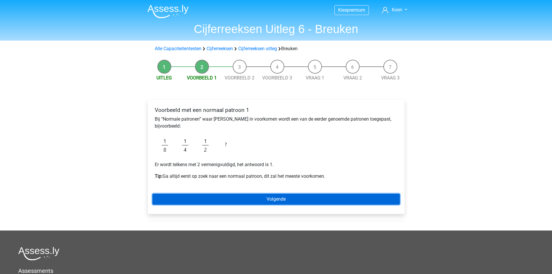
click at [259, 198] on link "Volgende" at bounding box center [277, 199] width 248 height 11
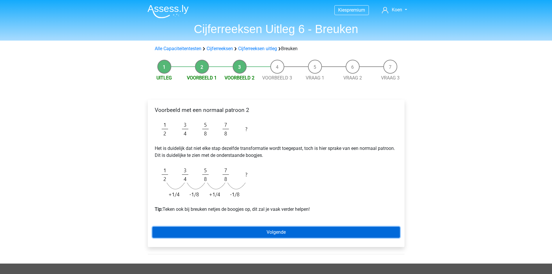
click at [275, 233] on link "Volgende" at bounding box center [277, 232] width 248 height 11
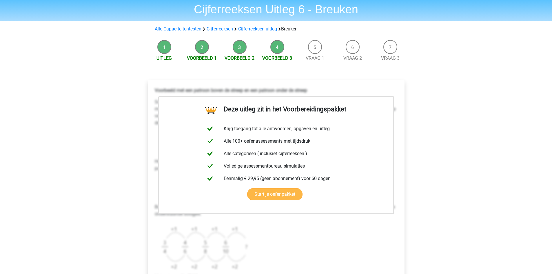
scroll to position [87, 0]
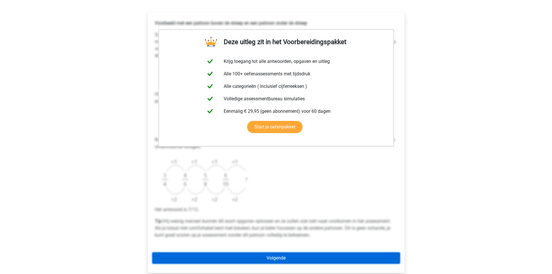
click at [263, 255] on link "Volgende" at bounding box center [277, 258] width 248 height 11
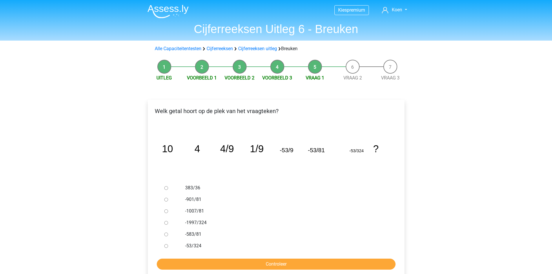
click at [192, 224] on label "-1997/324" at bounding box center [285, 222] width 201 height 7
click at [168, 224] on input "-1997/324" at bounding box center [166, 223] width 4 height 4
radio input "true"
click at [165, 246] on input "-53/324" at bounding box center [166, 246] width 4 height 4
radio input "true"
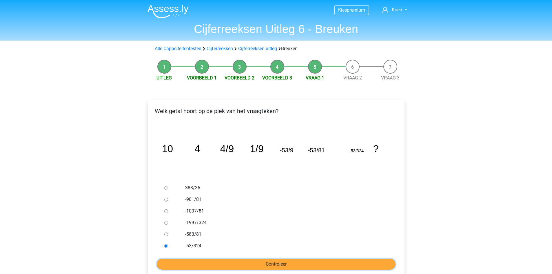
click at [227, 261] on input "Controleer" at bounding box center [276, 264] width 239 height 11
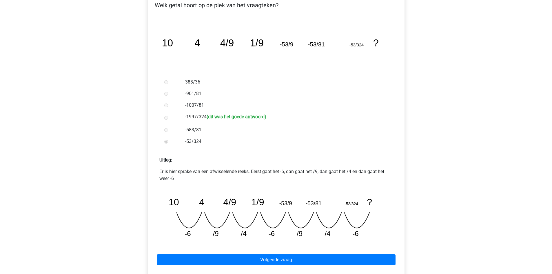
scroll to position [116, 0]
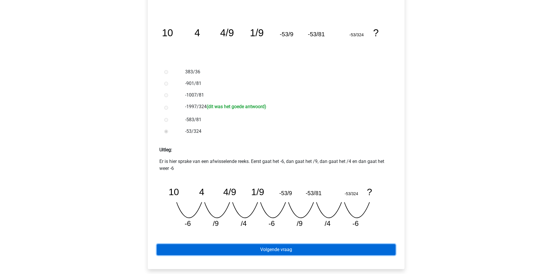
click at [260, 253] on link "Volgende vraag" at bounding box center [276, 249] width 239 height 11
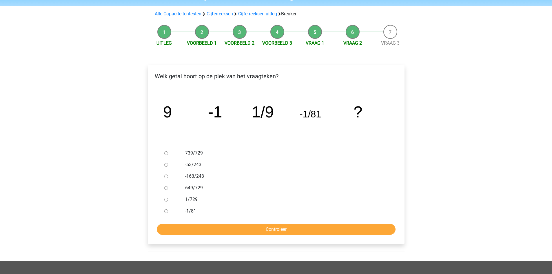
scroll to position [58, 0]
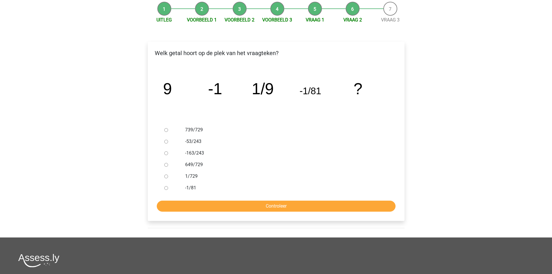
drag, startPoint x: 184, startPoint y: 175, endPoint x: 190, endPoint y: 183, distance: 10.3
click at [184, 175] on div "1/729" at bounding box center [285, 177] width 209 height 12
click at [190, 176] on label "1/729" at bounding box center [285, 176] width 201 height 7
click at [168, 176] on input "1/729" at bounding box center [166, 177] width 4 height 4
radio input "true"
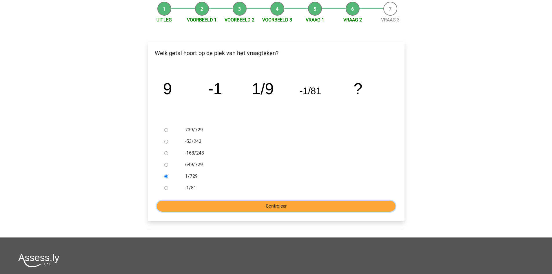
click at [246, 209] on input "Controleer" at bounding box center [276, 206] width 239 height 11
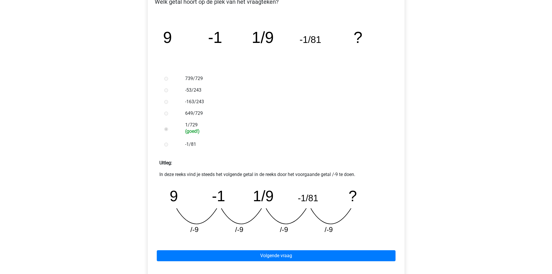
scroll to position [116, 0]
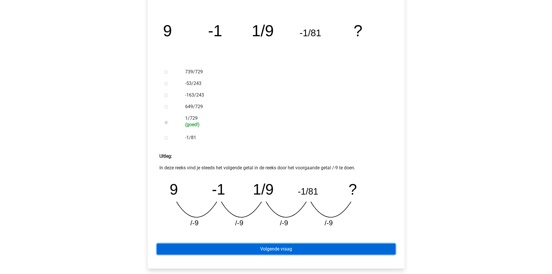
click at [273, 248] on link "Volgende vraag" at bounding box center [276, 249] width 239 height 11
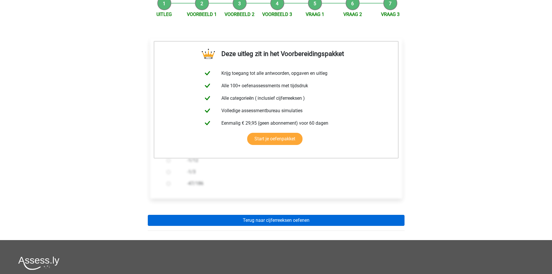
scroll to position [87, 0]
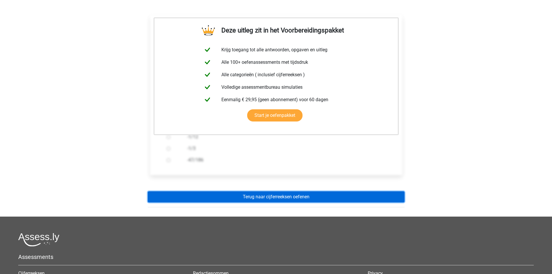
click at [271, 198] on link "Terug naar cijferreeksen oefenen" at bounding box center [276, 196] width 257 height 11
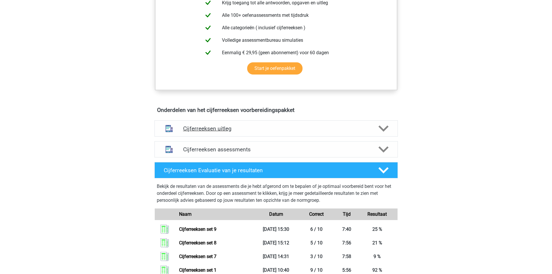
scroll to position [261, 0]
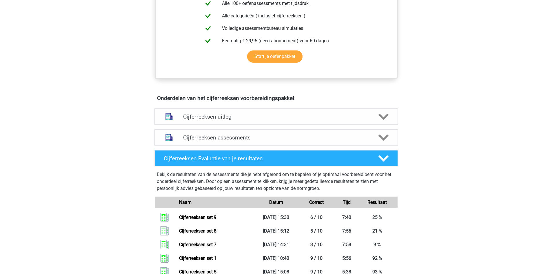
click at [201, 120] on h4 "Cijferreeksen uitleg" at bounding box center [276, 116] width 186 height 7
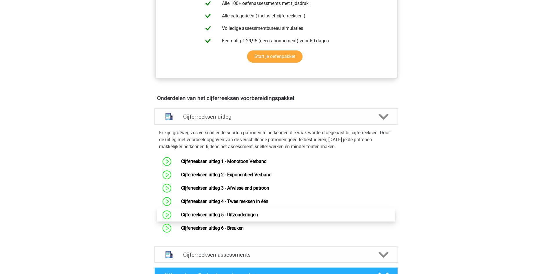
click at [199, 217] on link "Cijferreeksen uitleg 5 - Uitzonderingen" at bounding box center [219, 215] width 77 height 6
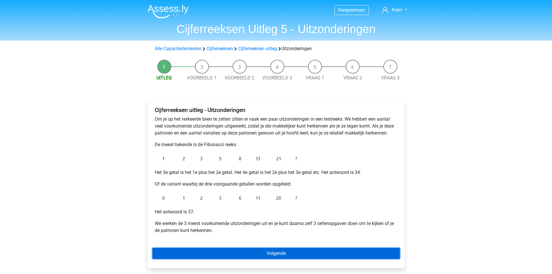
click at [236, 253] on link "Volgende" at bounding box center [277, 253] width 248 height 11
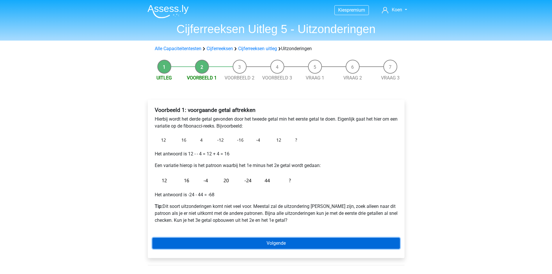
click at [287, 242] on link "Volgende" at bounding box center [277, 243] width 248 height 11
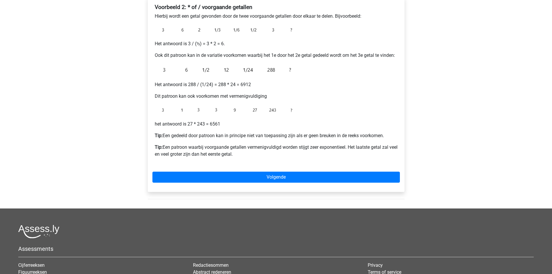
scroll to position [116, 0]
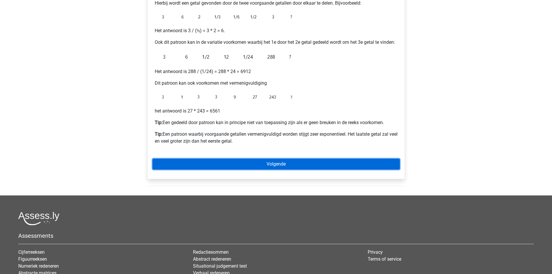
click at [280, 163] on link "Volgende" at bounding box center [277, 164] width 248 height 11
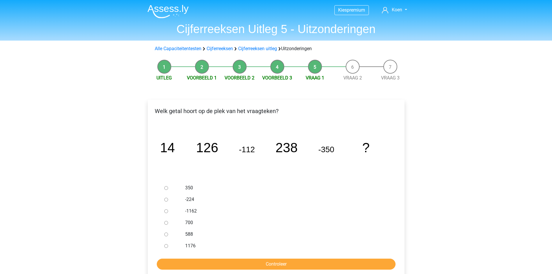
click at [166, 234] on input "588" at bounding box center [166, 235] width 4 height 4
radio input "true"
click at [258, 265] on input "Controleer" at bounding box center [276, 264] width 239 height 11
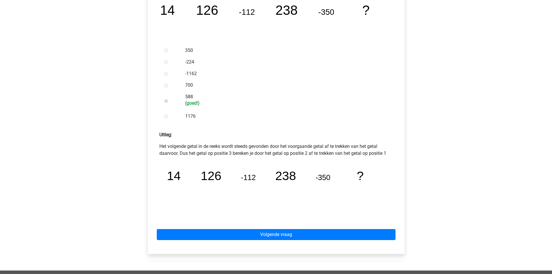
scroll to position [174, 0]
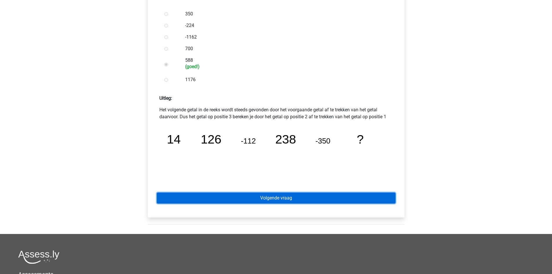
click at [271, 197] on link "Volgende vraag" at bounding box center [276, 198] width 239 height 11
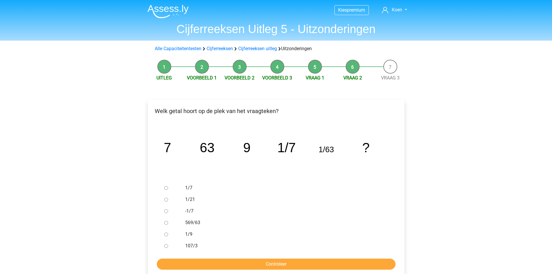
click at [191, 186] on label "1/7" at bounding box center [285, 187] width 201 height 7
click at [168, 186] on input "1/7" at bounding box center [166, 188] width 4 height 4
radio input "true"
click at [248, 261] on input "Controleer" at bounding box center [276, 264] width 239 height 11
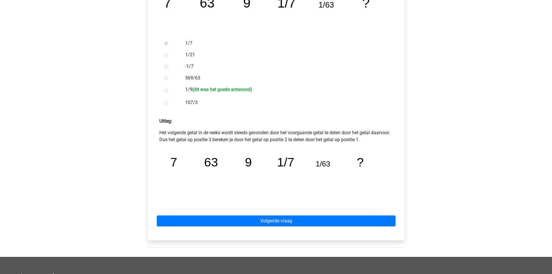
scroll to position [145, 0]
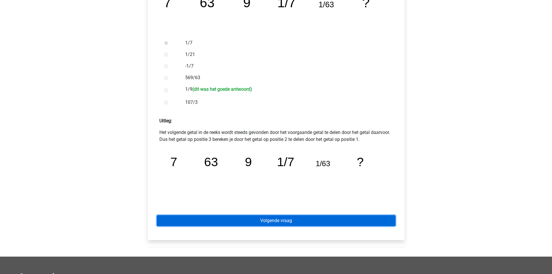
click at [284, 220] on link "Volgende vraag" at bounding box center [276, 220] width 239 height 11
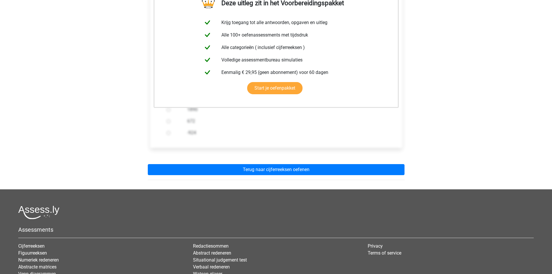
scroll to position [116, 0]
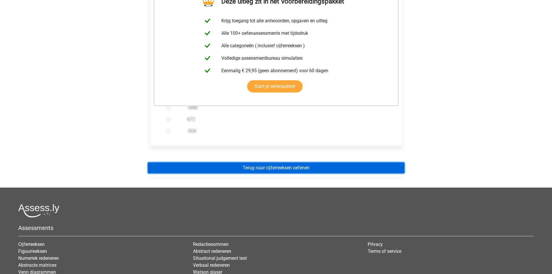
click at [264, 168] on link "Terug naar cijferreeksen oefenen" at bounding box center [276, 167] width 257 height 11
